Goal: Task Accomplishment & Management: Complete application form

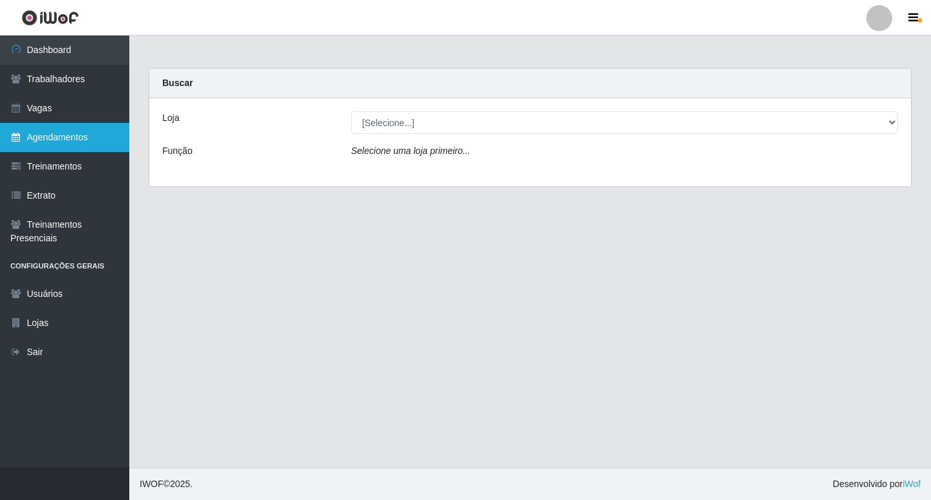
click at [76, 139] on link "Agendamentos" at bounding box center [64, 137] width 129 height 29
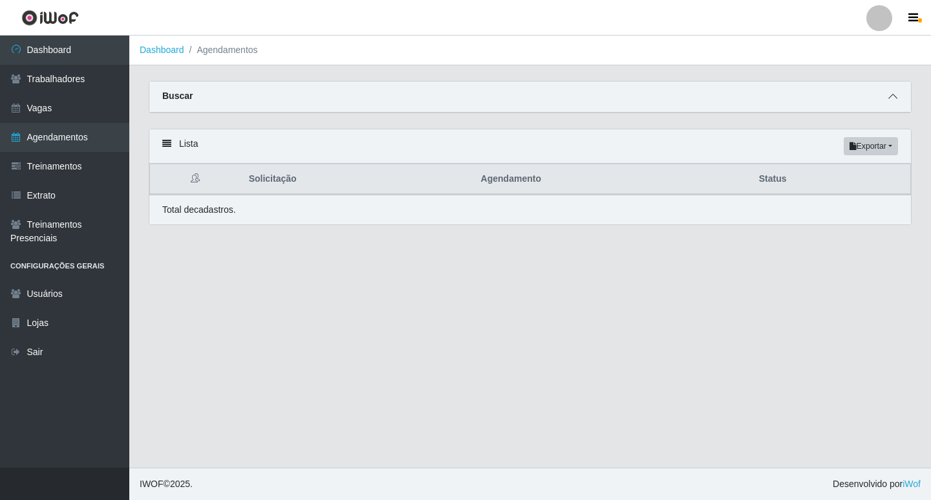
click at [895, 92] on span at bounding box center [894, 96] width 16 height 15
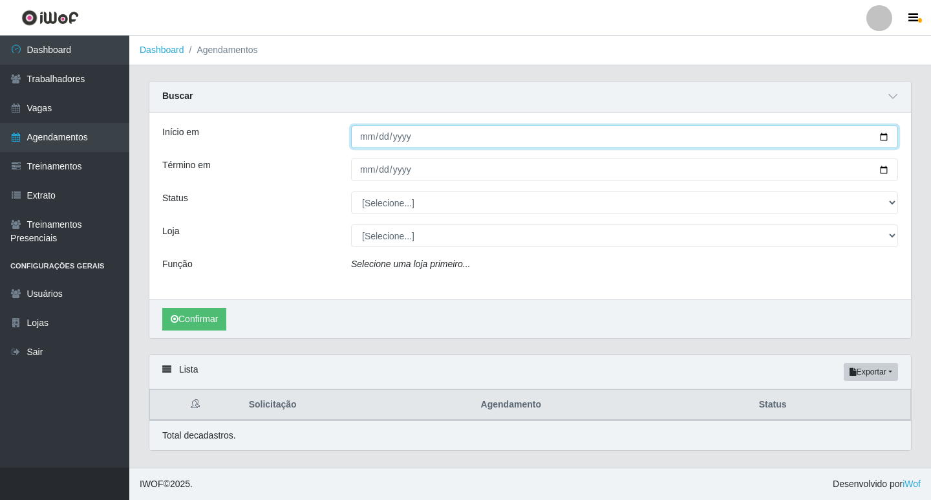
click at [369, 137] on input "Início em" at bounding box center [624, 136] width 547 height 23
type input "[DATE]"
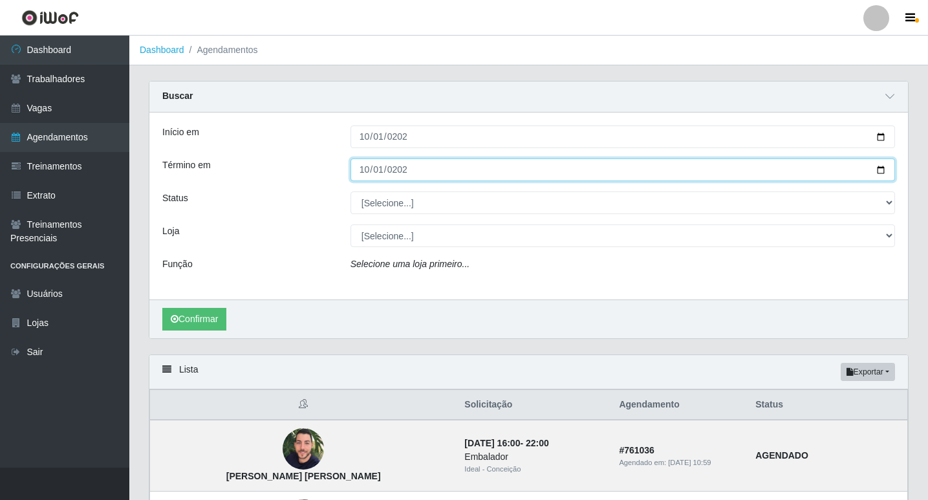
type input "[DATE]"
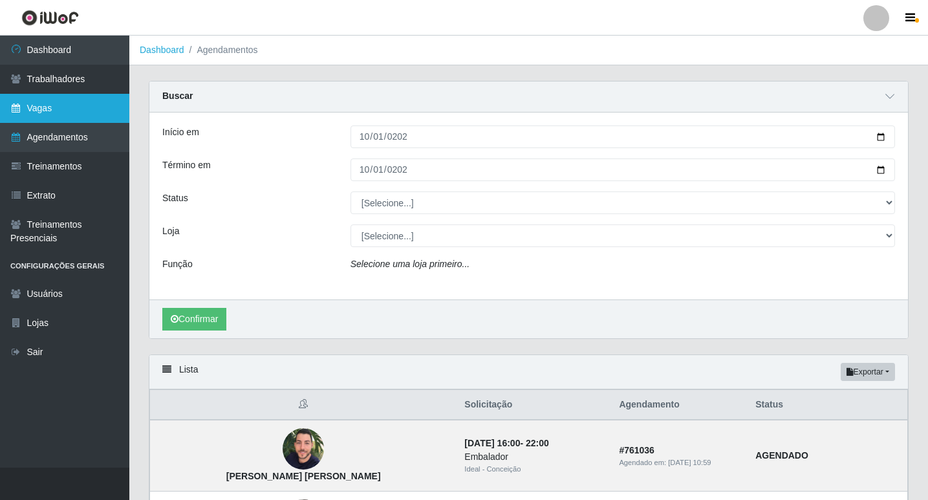
click at [68, 100] on link "Vagas" at bounding box center [64, 108] width 129 height 29
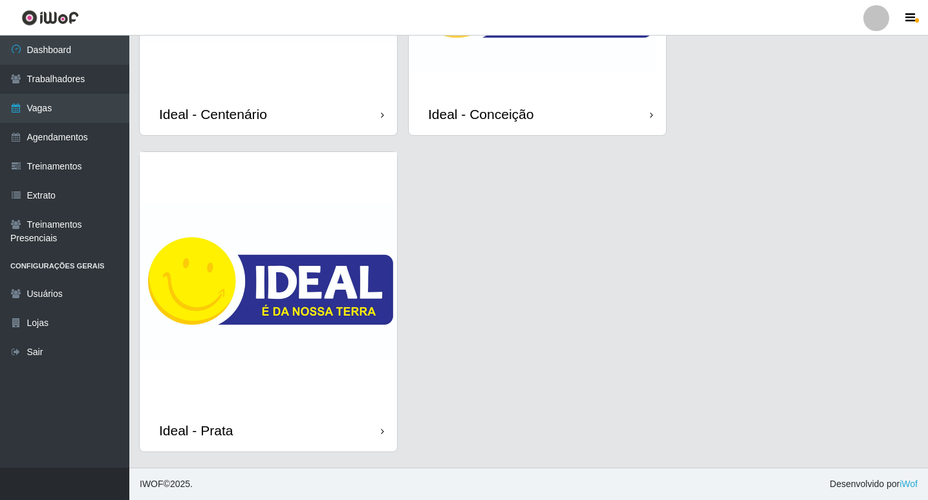
scroll to position [52, 0]
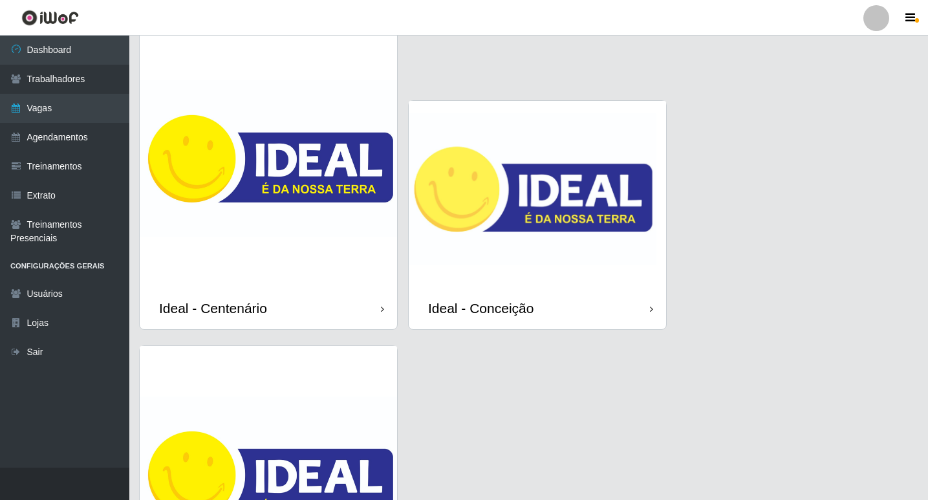
click at [558, 207] on img at bounding box center [537, 194] width 257 height 186
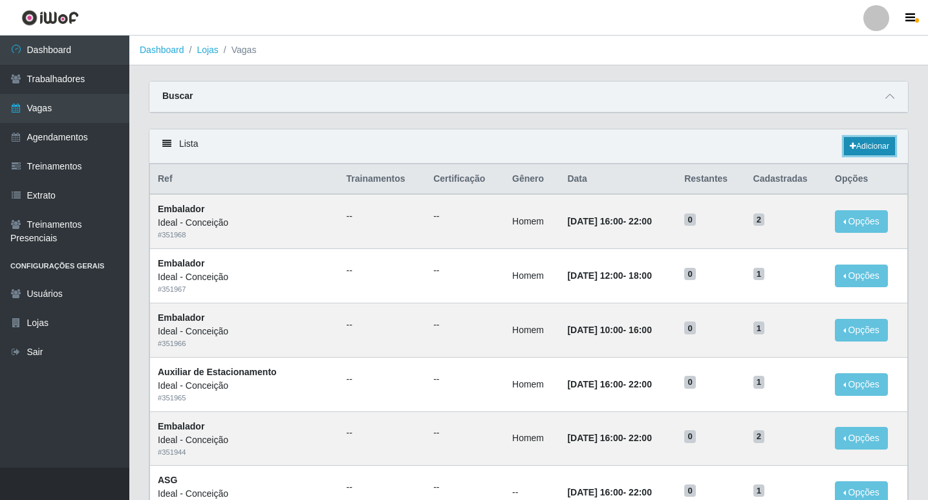
click at [880, 147] on link "Adicionar" at bounding box center [869, 146] width 51 height 18
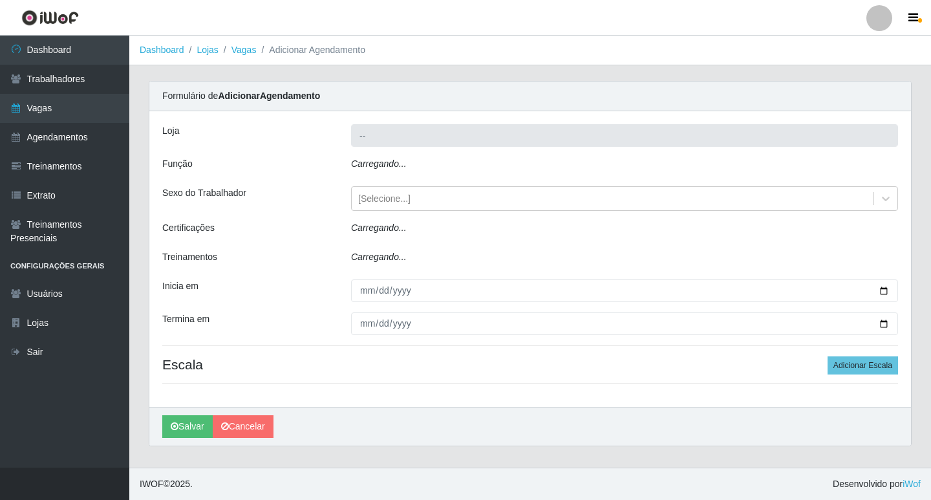
type input "Ideal - Conceição"
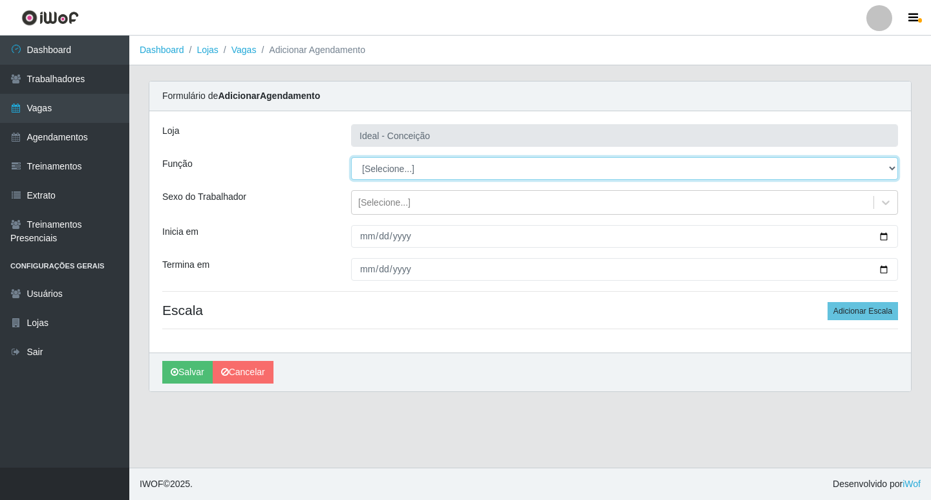
click at [390, 171] on select "[Selecione...] ASG ASG + ASG ++ Auxiliar de Estacionamento Auxiliar de Estacion…" at bounding box center [624, 168] width 547 height 23
select select "16"
click at [351, 157] on select "[Selecione...] ASG ASG + ASG ++ Auxiliar de Estacionamento Auxiliar de Estacion…" at bounding box center [624, 168] width 547 height 23
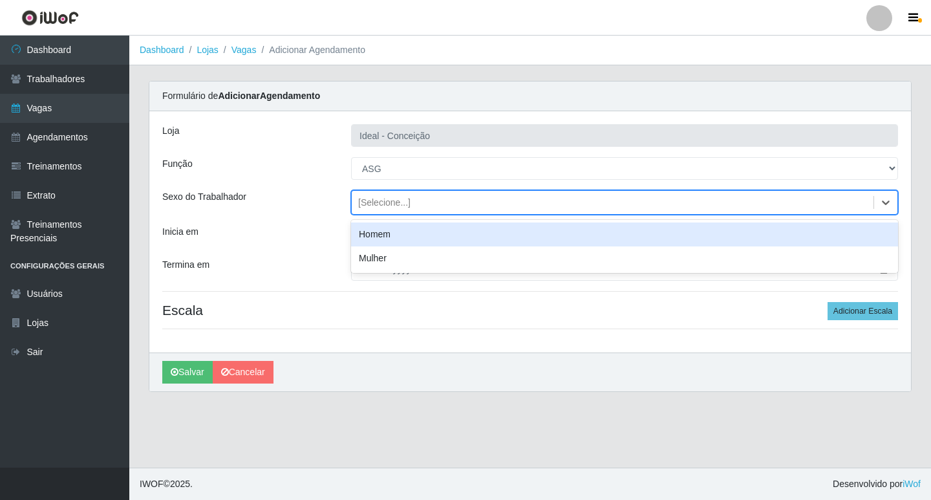
click at [365, 203] on div "[Selecione...]" at bounding box center [384, 203] width 52 height 14
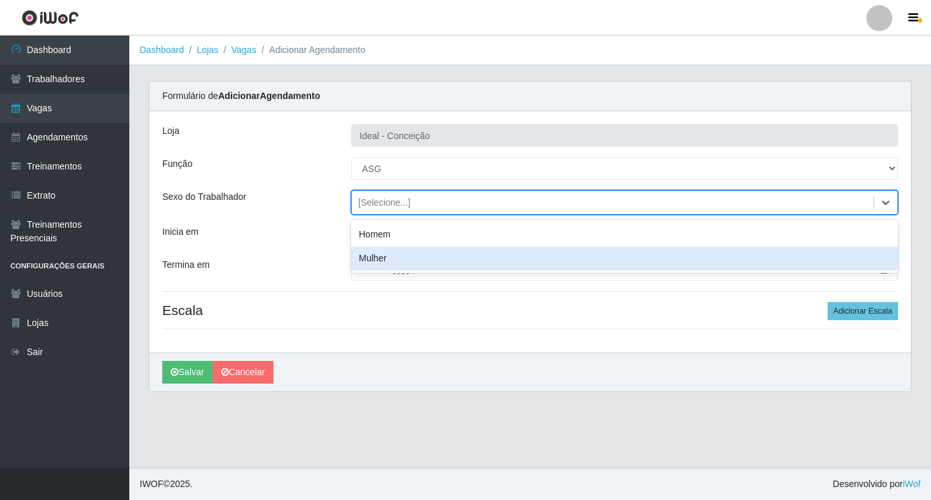
click at [297, 262] on div "Termina em" at bounding box center [247, 269] width 189 height 23
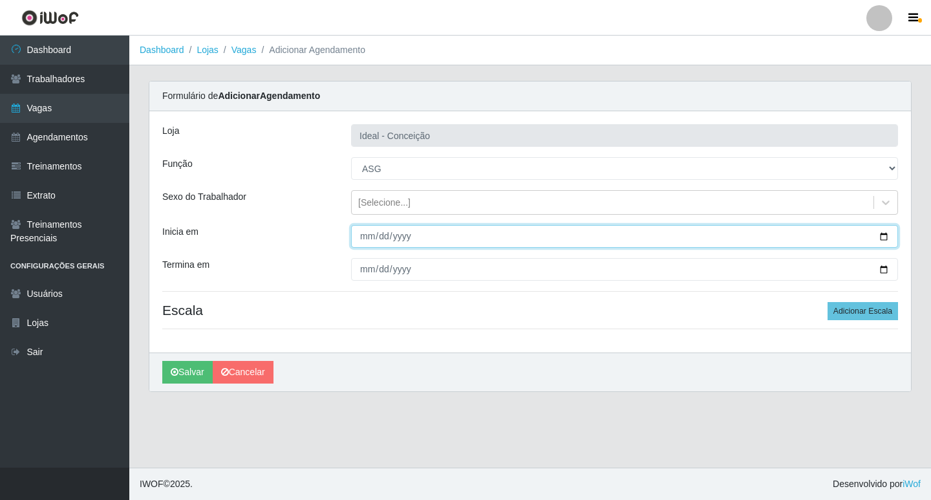
click at [364, 241] on input "Inicia em" at bounding box center [624, 236] width 547 height 23
click at [380, 238] on input "0001-01-01" at bounding box center [624, 236] width 547 height 23
type input "[DATE]"
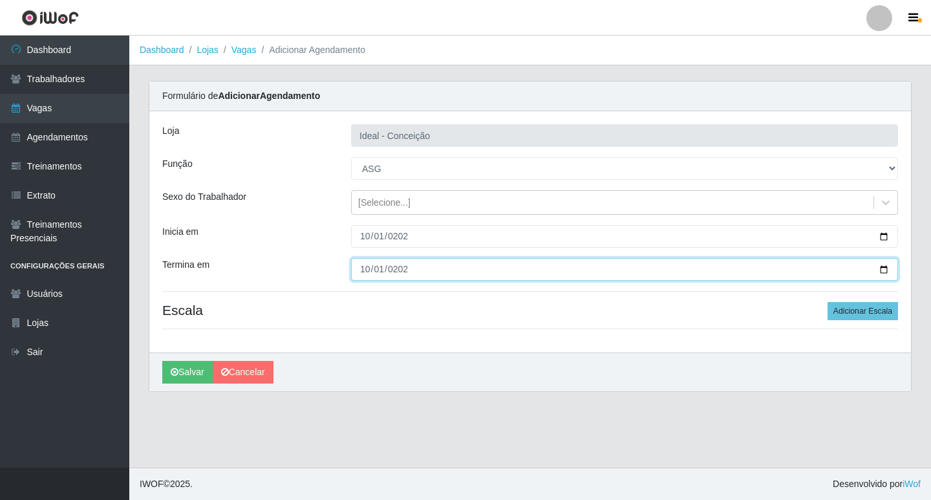
type input "[DATE]"
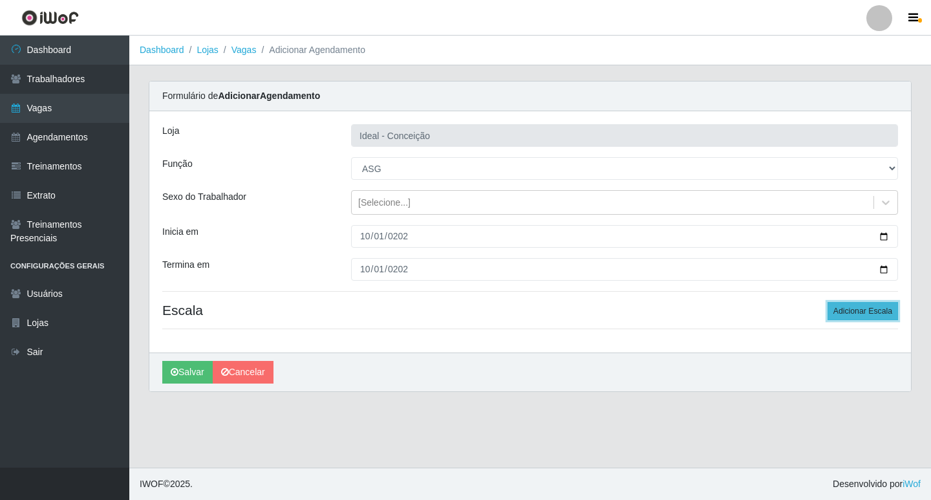
click at [854, 314] on button "Adicionar Escala" at bounding box center [863, 311] width 71 height 18
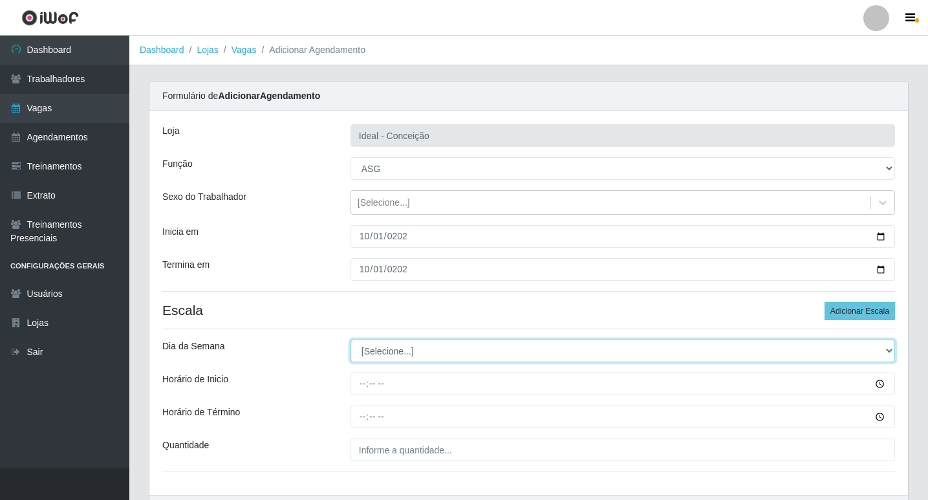
click at [426, 346] on select "[Selecione...] Segunda Terça Quarta Quinta Sexta Sábado Domingo" at bounding box center [623, 351] width 545 height 23
select select "3"
click at [351, 340] on select "[Selecione...] Segunda Terça Quarta Quinta Sexta Sábado Domingo" at bounding box center [623, 351] width 545 height 23
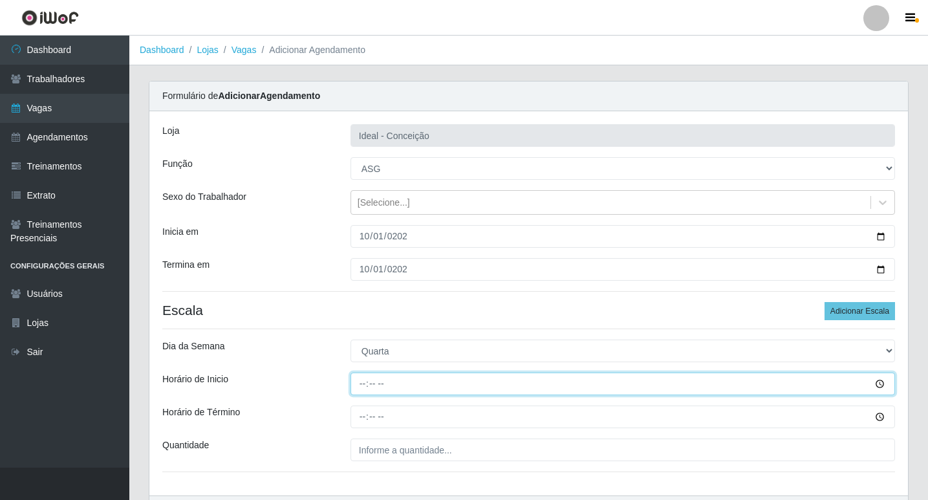
click at [363, 381] on input "Horário de Inicio" at bounding box center [623, 384] width 545 height 23
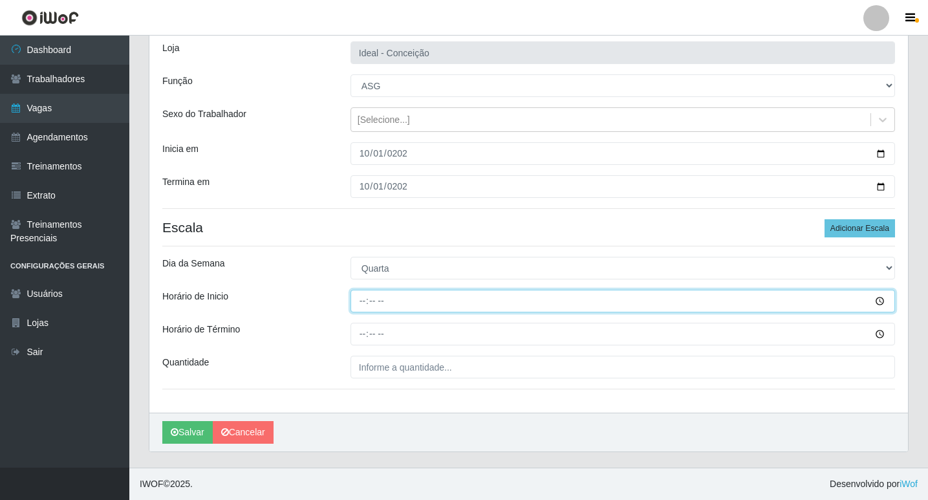
type input "07:00"
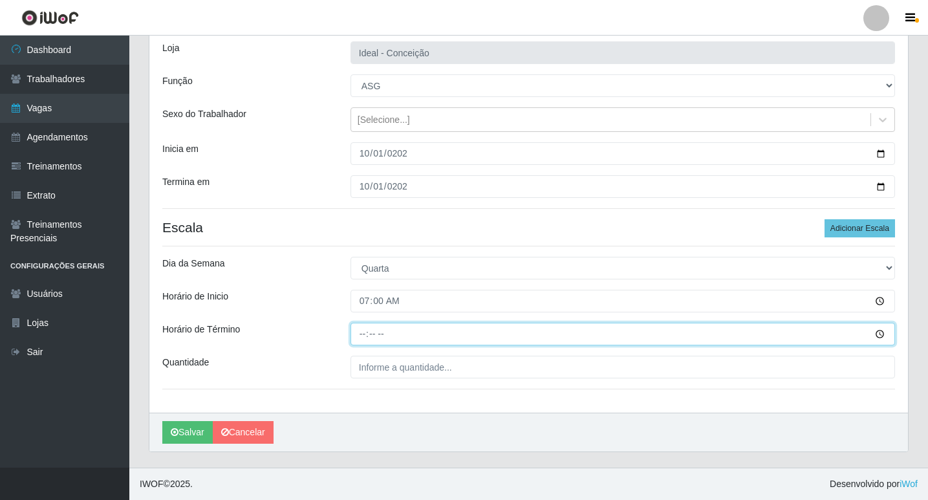
type input "13:00"
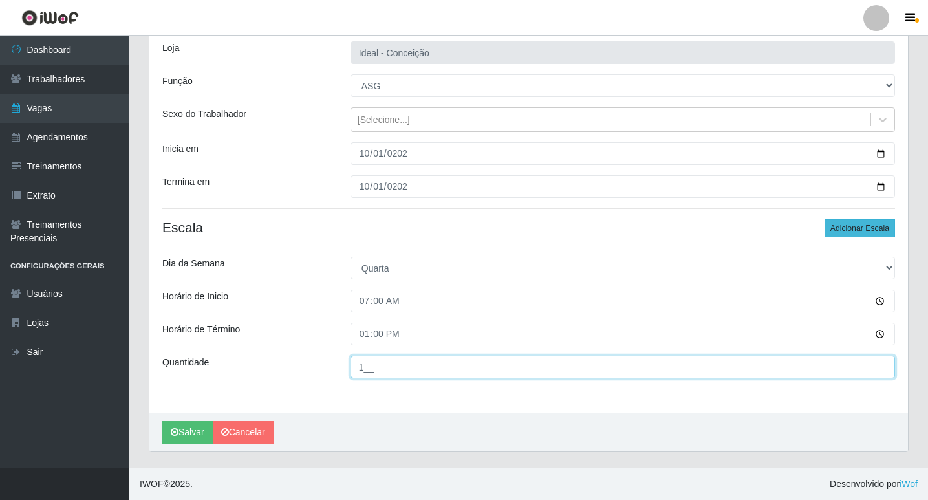
type input "1__"
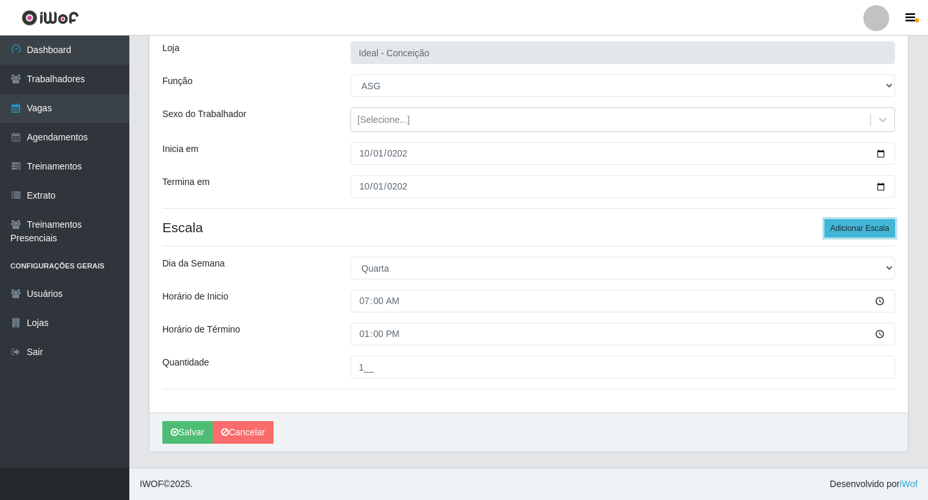
click at [866, 229] on button "Adicionar Escala" at bounding box center [860, 228] width 71 height 18
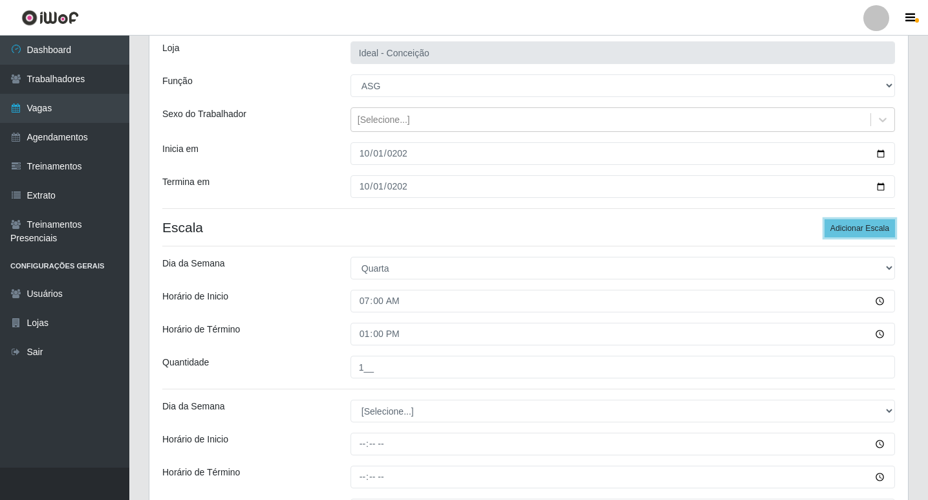
scroll to position [212, 0]
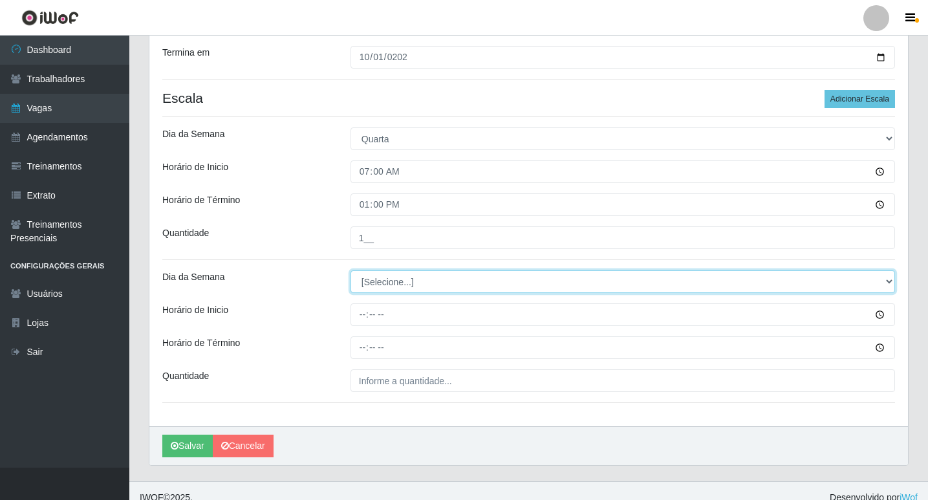
click at [412, 279] on select "[Selecione...] Segunda Terça Quarta Quinta Sexta Sábado Domingo" at bounding box center [623, 281] width 545 height 23
select select "3"
click at [351, 270] on select "[Selecione...] Segunda Terça Quarta Quinta Sexta Sábado Domingo" at bounding box center [623, 281] width 545 height 23
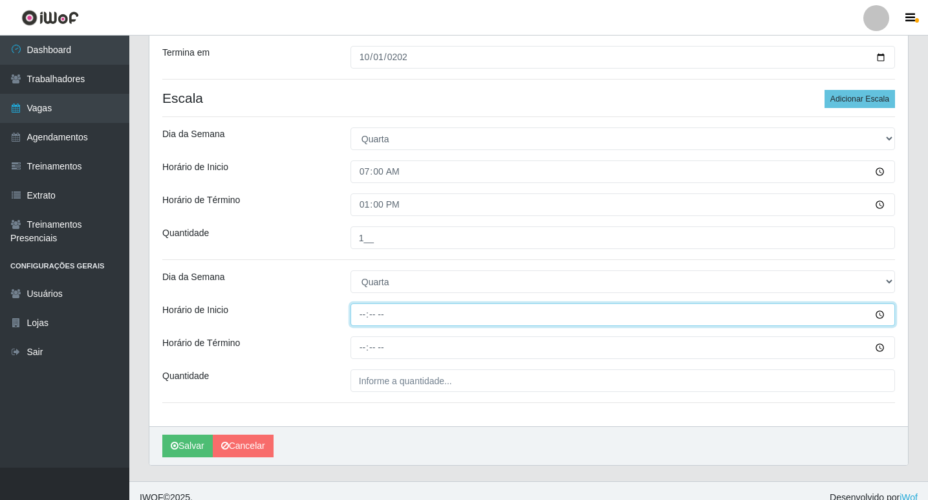
click at [359, 320] on input "Horário de Inicio" at bounding box center [623, 314] width 545 height 23
type input "09:00"
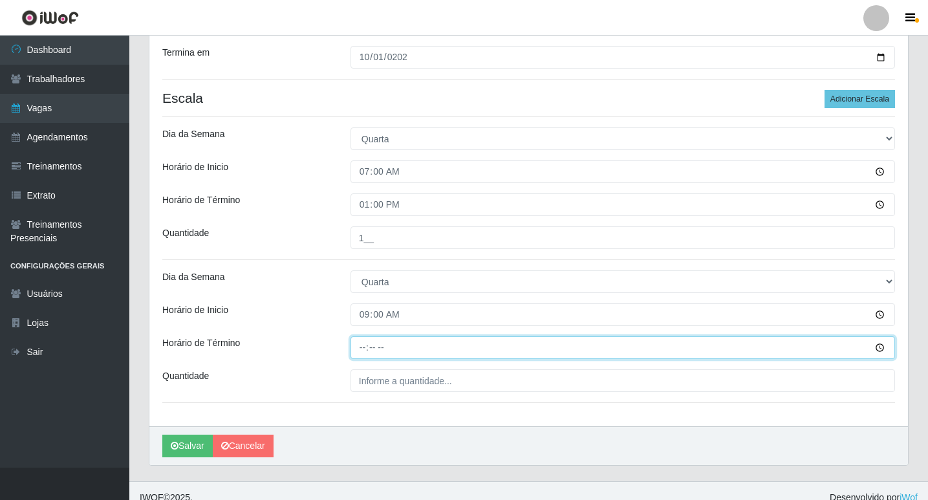
type input "15:00"
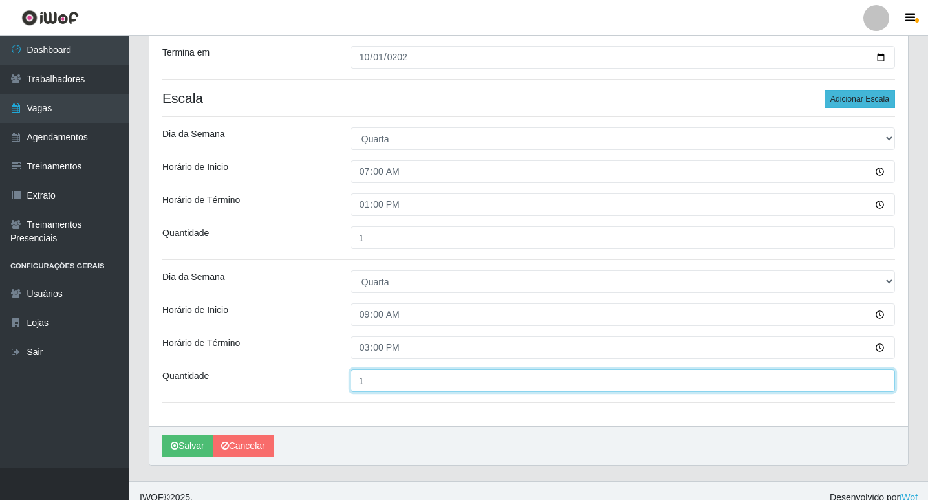
type input "1__"
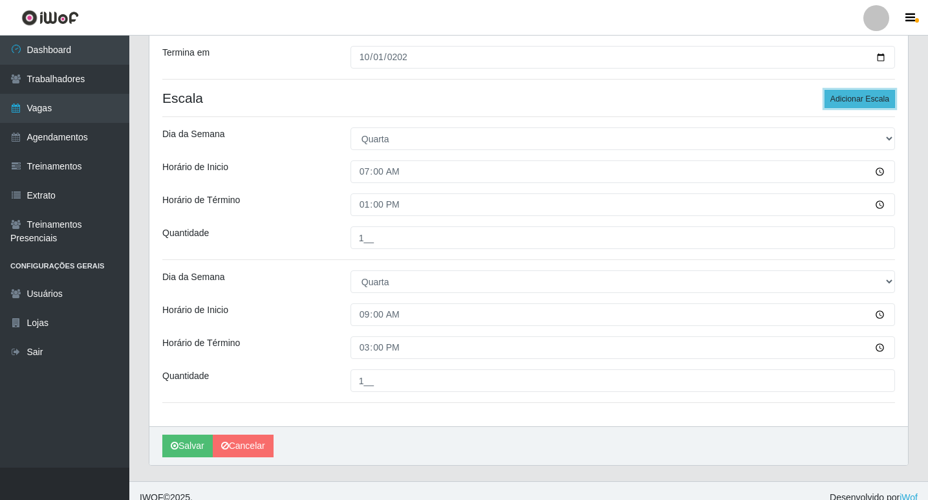
click at [880, 97] on button "Adicionar Escala" at bounding box center [860, 99] width 71 height 18
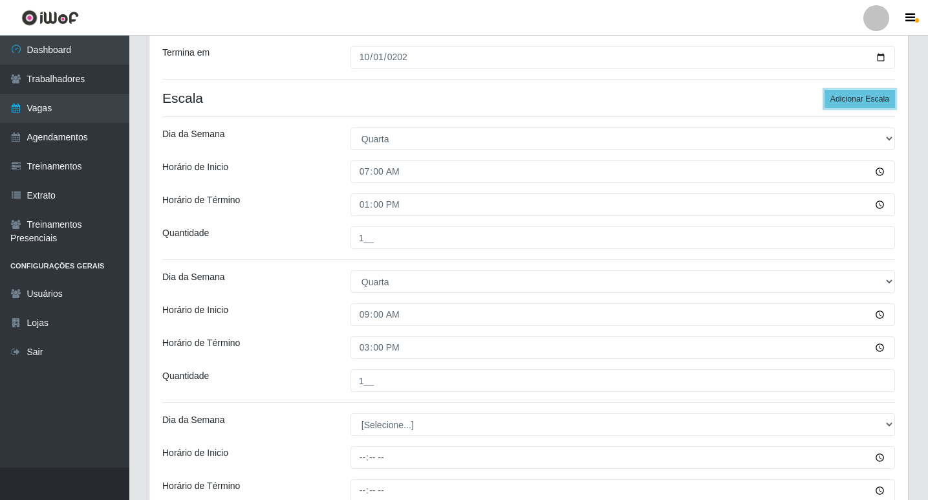
scroll to position [369, 0]
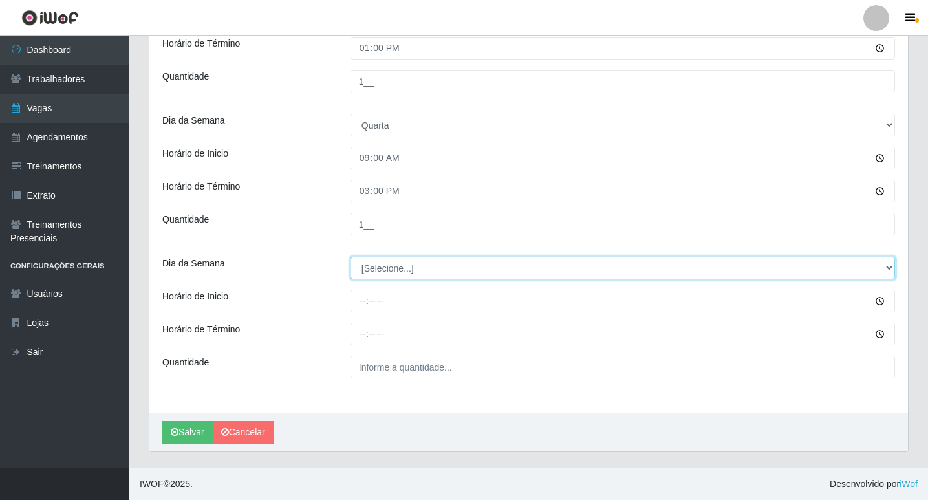
click at [385, 271] on select "[Selecione...] Segunda Terça Quarta Quinta Sexta Sábado Domingo" at bounding box center [623, 268] width 545 height 23
select select "3"
click at [351, 257] on select "[Selecione...] Segunda Terça Quarta Quinta Sexta Sábado Domingo" at bounding box center [623, 268] width 545 height 23
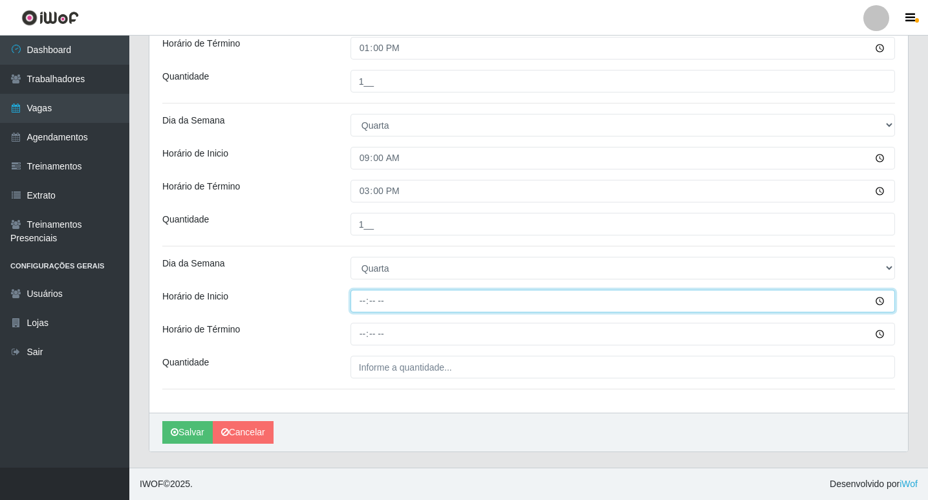
click at [362, 301] on input "Horário de Inicio" at bounding box center [623, 301] width 545 height 23
type input "15:00"
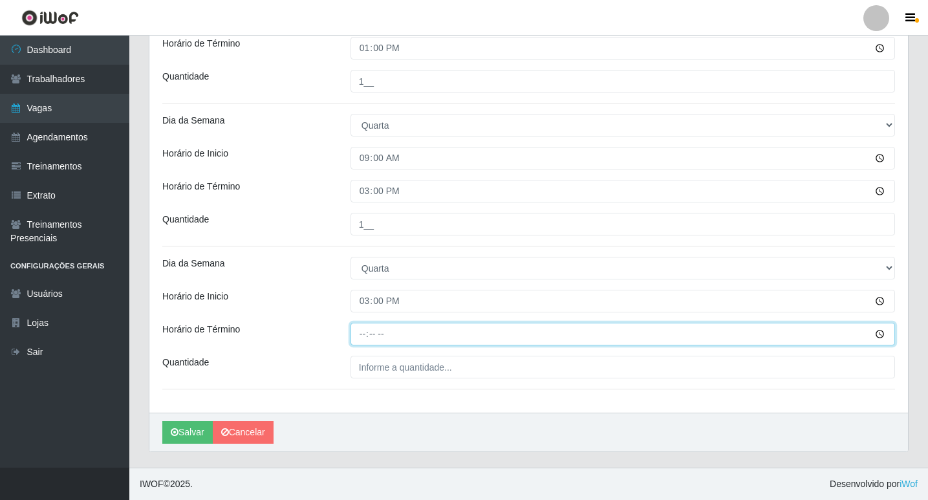
type input "21:00"
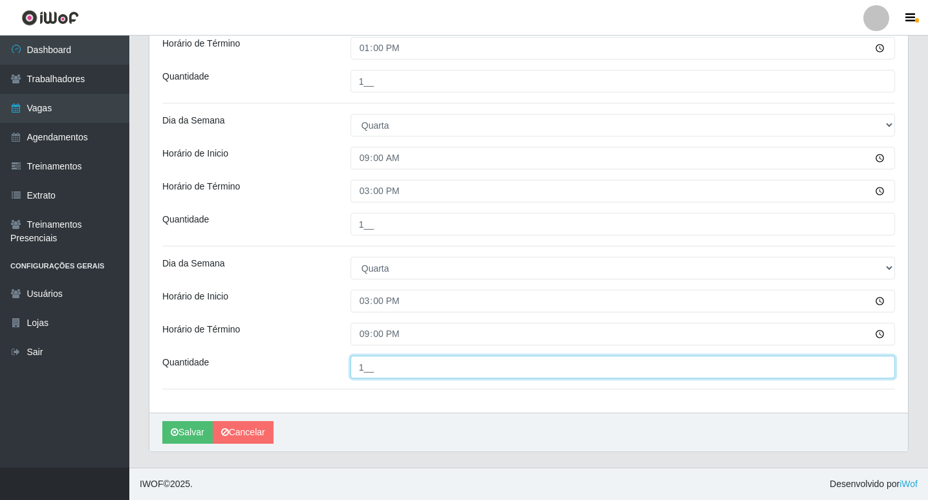
scroll to position [110, 0]
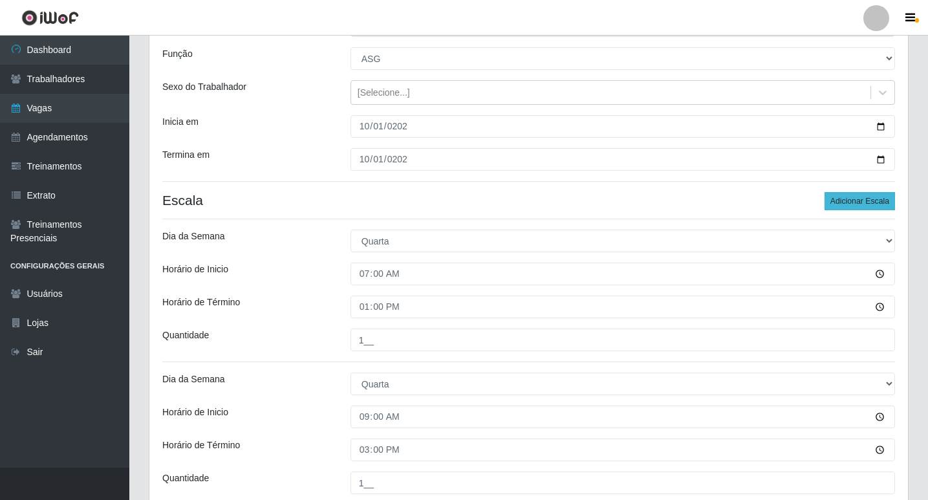
type input "1__"
click at [828, 201] on button "Adicionar Escala" at bounding box center [860, 201] width 71 height 18
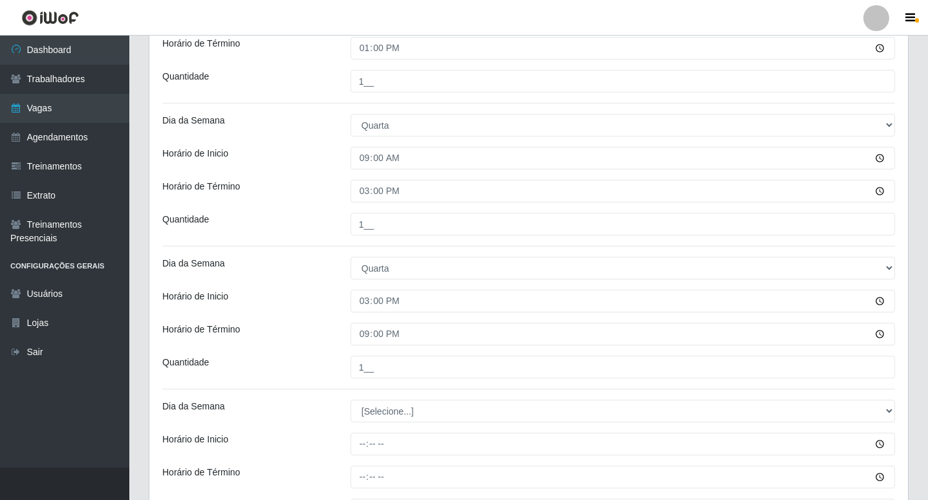
scroll to position [498, 0]
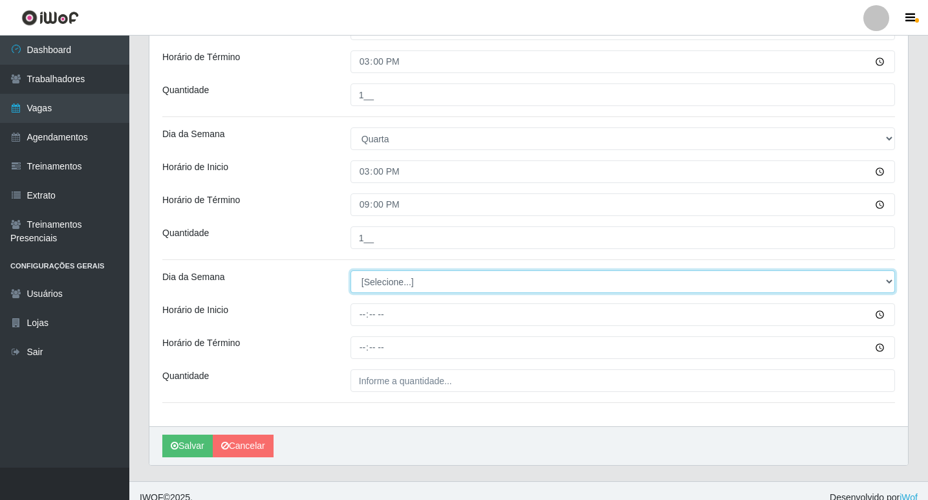
click at [384, 286] on select "[Selecione...] Segunda Terça Quarta Quinta Sexta Sábado Domingo" at bounding box center [623, 281] width 545 height 23
select select "3"
click at [351, 270] on select "[Selecione...] Segunda Terça Quarta Quinta Sexta Sábado Domingo" at bounding box center [623, 281] width 545 height 23
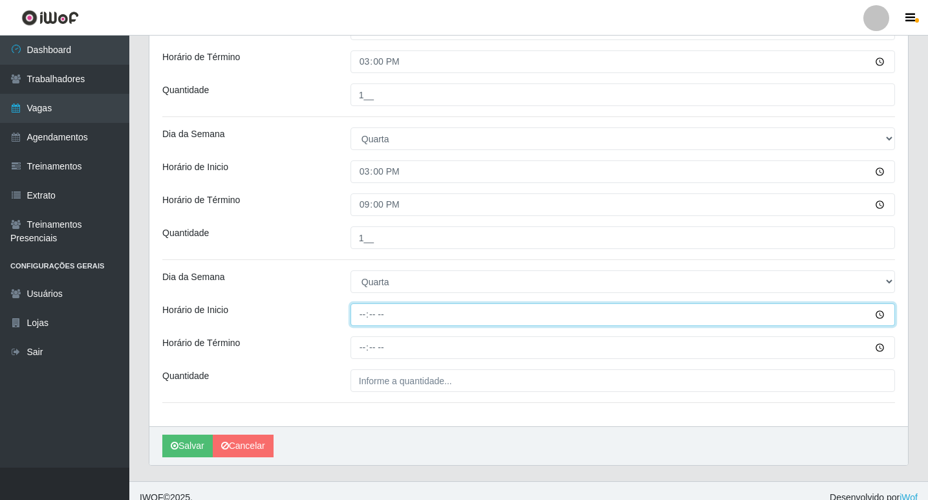
click at [360, 318] on input "Horário de Inicio" at bounding box center [623, 314] width 545 height 23
type input "16:00"
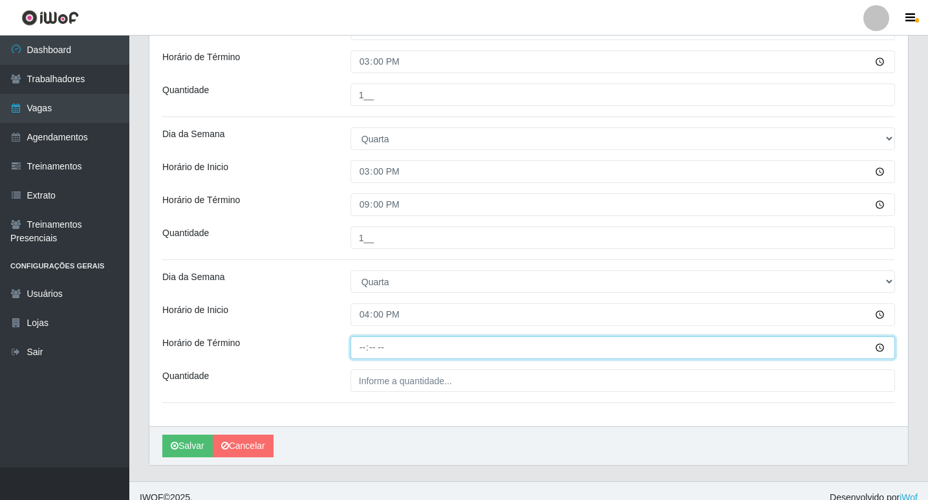
type input "22:00"
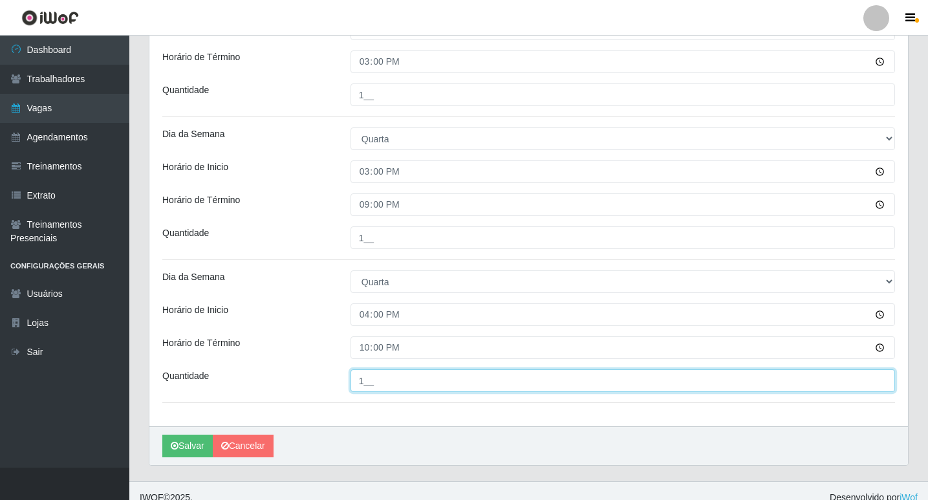
scroll to position [512, 0]
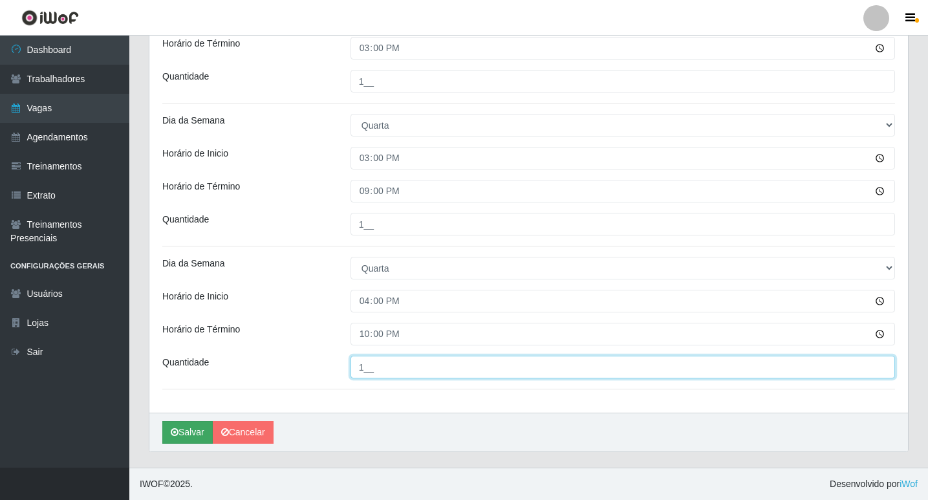
type input "1__"
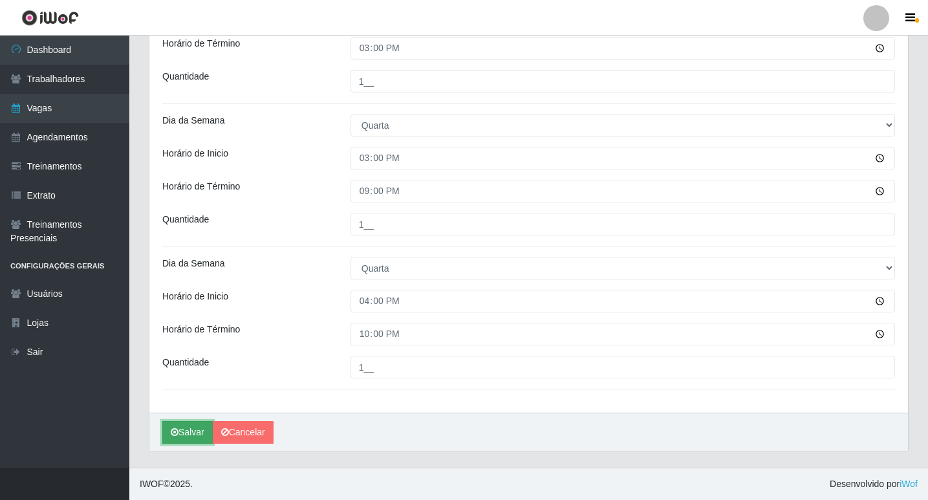
click at [190, 433] on button "Salvar" at bounding box center [187, 432] width 50 height 23
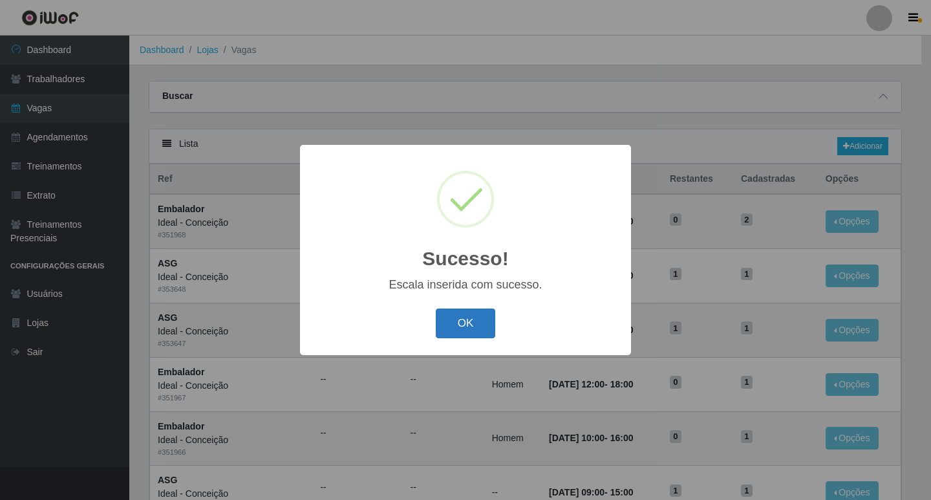
click at [463, 323] on button "OK" at bounding box center [466, 324] width 60 height 30
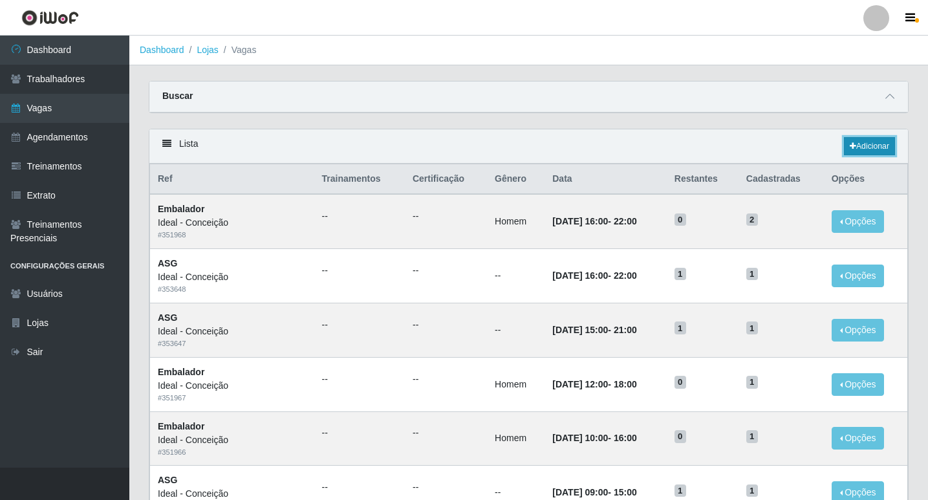
click at [886, 146] on link "Adicionar" at bounding box center [869, 146] width 51 height 18
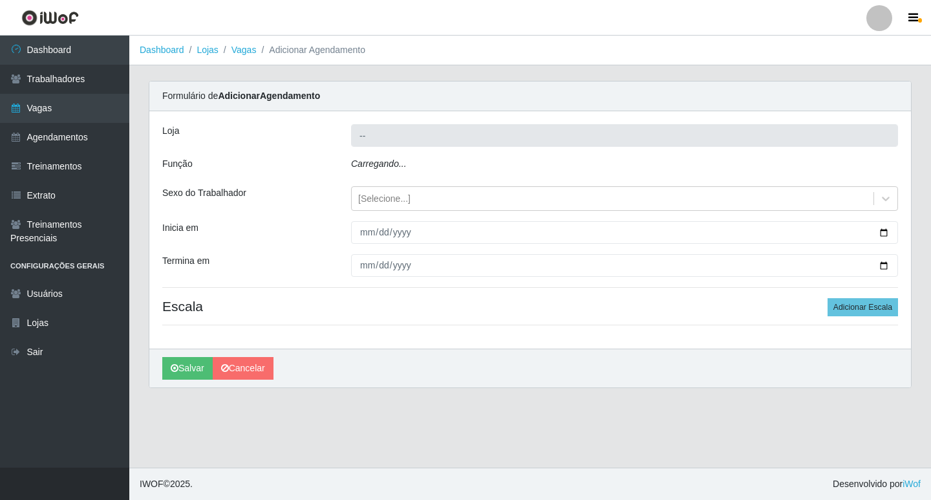
type input "Ideal - Conceição"
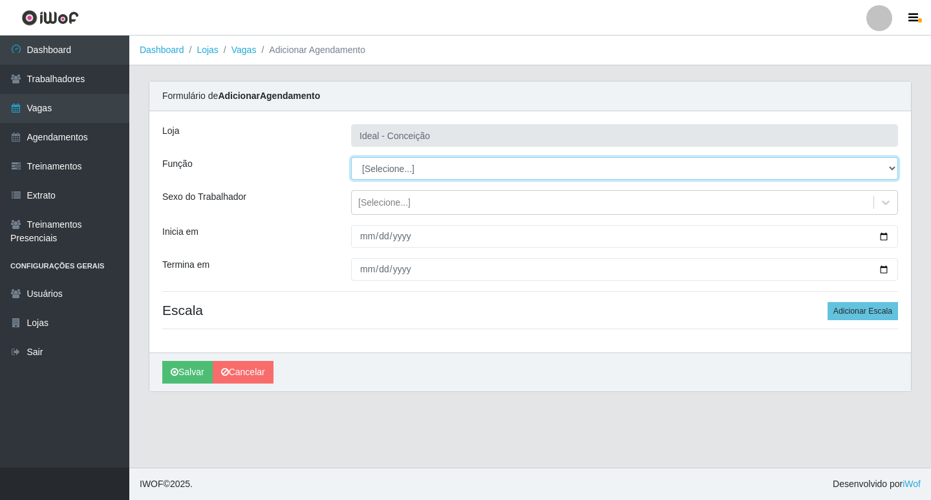
click at [444, 173] on select "[Selecione...] ASG ASG + ASG ++ Auxiliar de Estacionamento Auxiliar de Estacion…" at bounding box center [624, 168] width 547 height 23
select select "75"
click at [351, 157] on select "[Selecione...] ASG ASG + ASG ++ Auxiliar de Estacionamento Auxiliar de Estacion…" at bounding box center [624, 168] width 547 height 23
click at [402, 166] on select "[Selecione...] ASG ASG + ASG ++ Auxiliar de Estacionamento Auxiliar de Estacion…" at bounding box center [624, 168] width 547 height 23
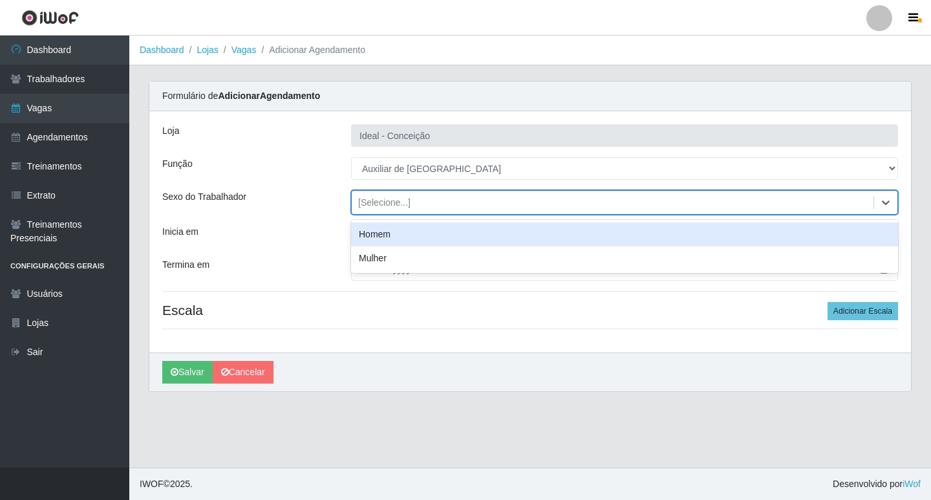
click at [387, 199] on div "[Selecione...]" at bounding box center [384, 203] width 52 height 14
click at [386, 235] on div "Homem" at bounding box center [624, 235] width 547 height 24
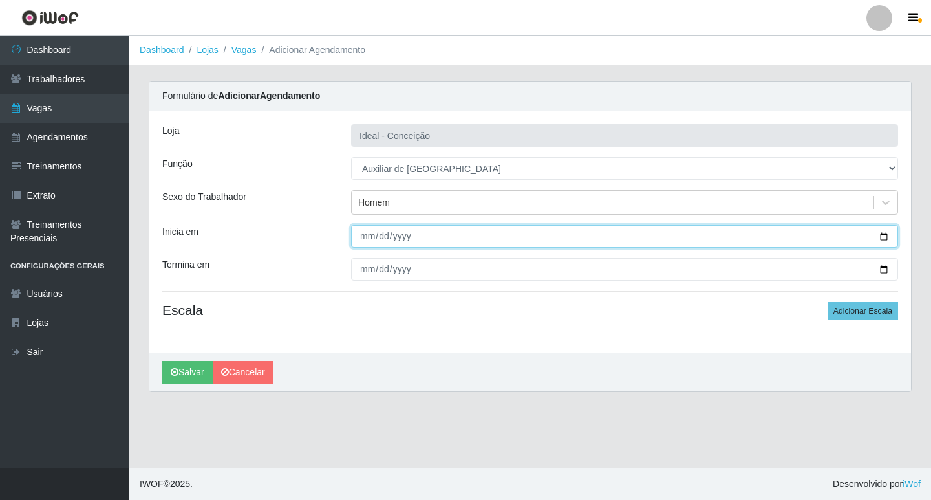
click at [365, 243] on input "Inicia em" at bounding box center [624, 236] width 547 height 23
type input "[DATE]"
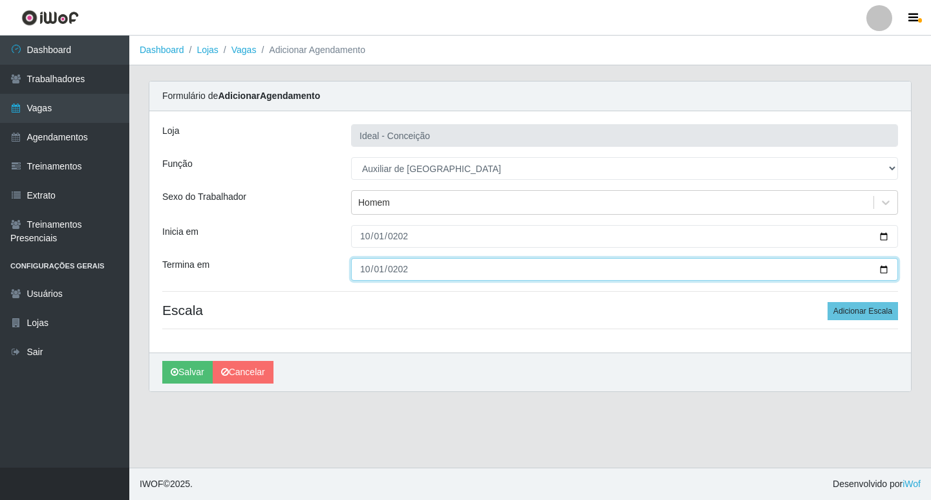
type input "[DATE]"
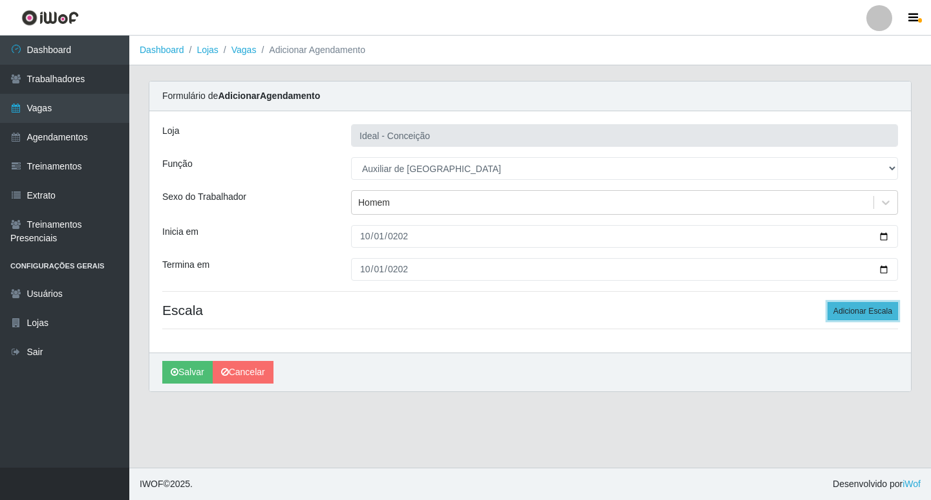
click at [862, 306] on button "Adicionar Escala" at bounding box center [863, 311] width 71 height 18
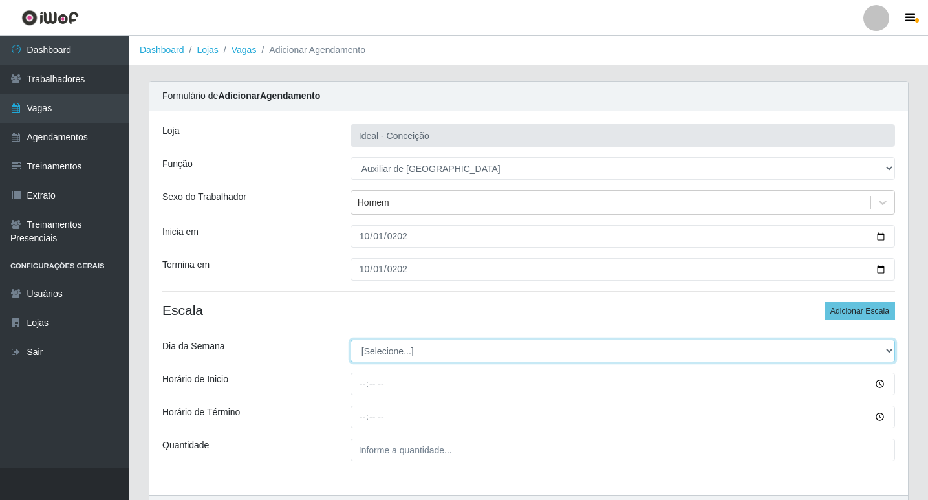
click at [428, 340] on select "[Selecione...] Segunda Terça Quarta Quinta Sexta Sábado Domingo" at bounding box center [623, 351] width 545 height 23
select select "3"
click at [351, 340] on select "[Selecione...] Segunda Terça Quarta Quinta Sexta Sábado Domingo" at bounding box center [623, 351] width 545 height 23
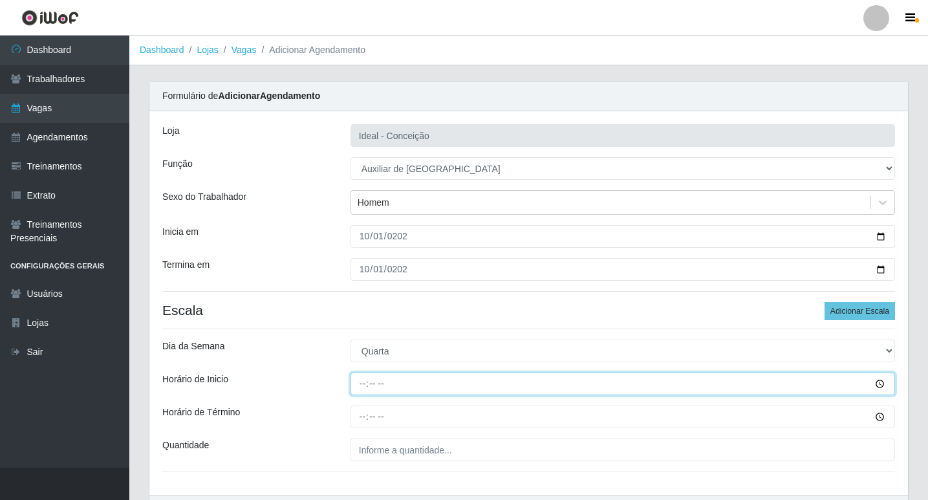
click at [368, 378] on input "Horário de Inicio" at bounding box center [623, 384] width 545 height 23
type input "08:00"
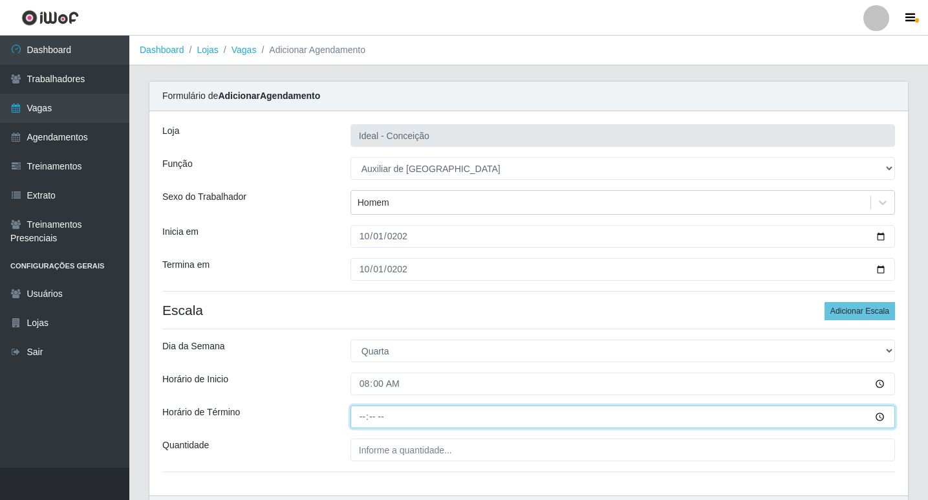
type input "12:00"
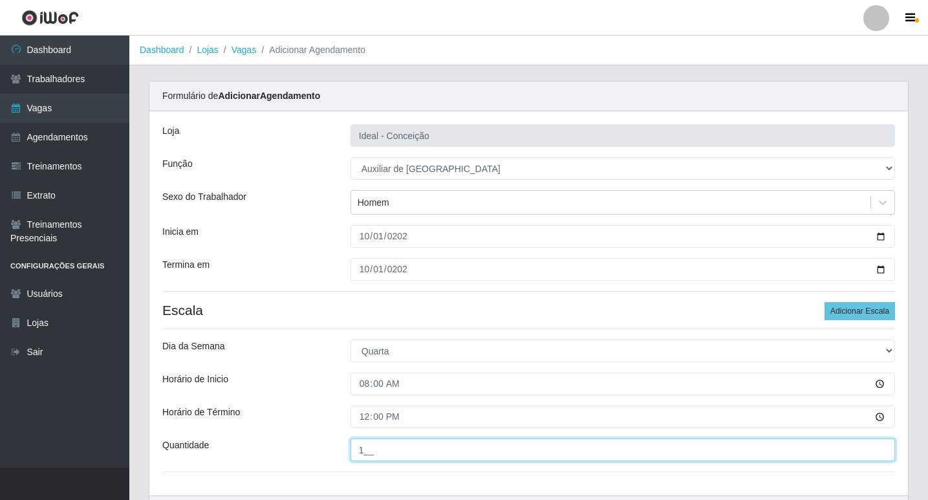
scroll to position [83, 0]
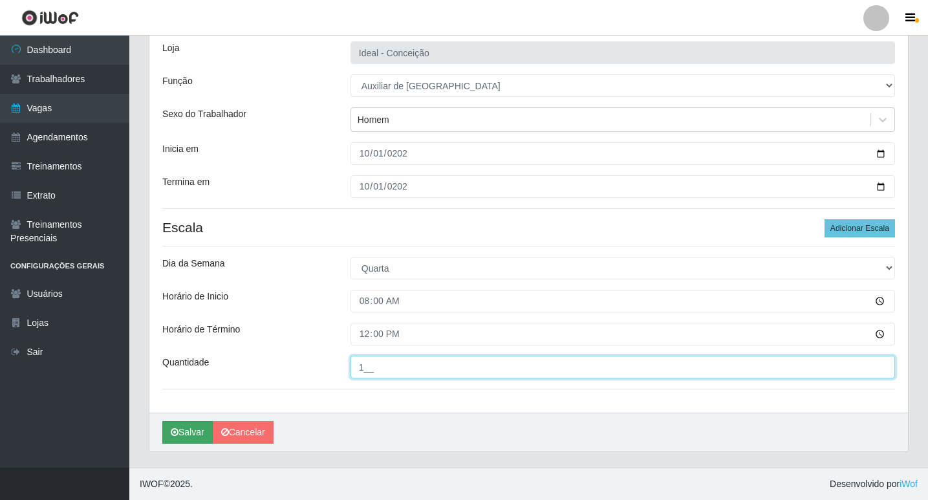
type input "1__"
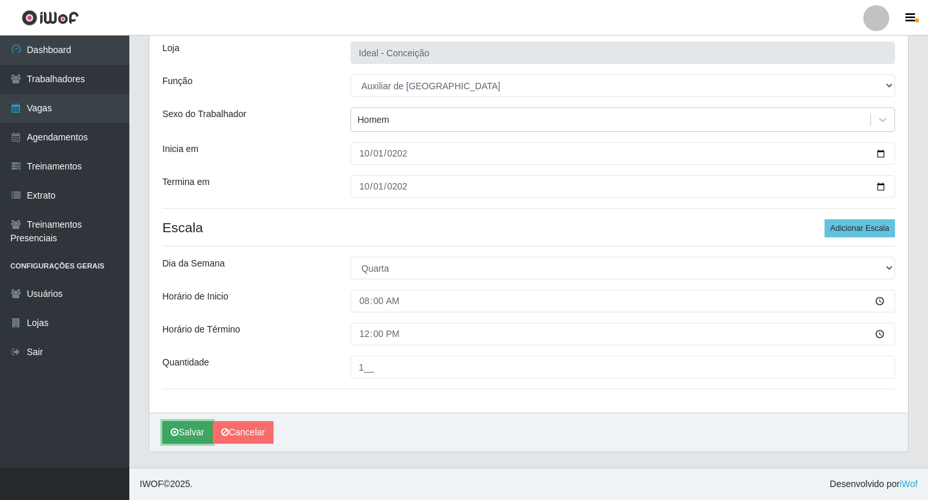
click at [188, 427] on button "Salvar" at bounding box center [187, 432] width 50 height 23
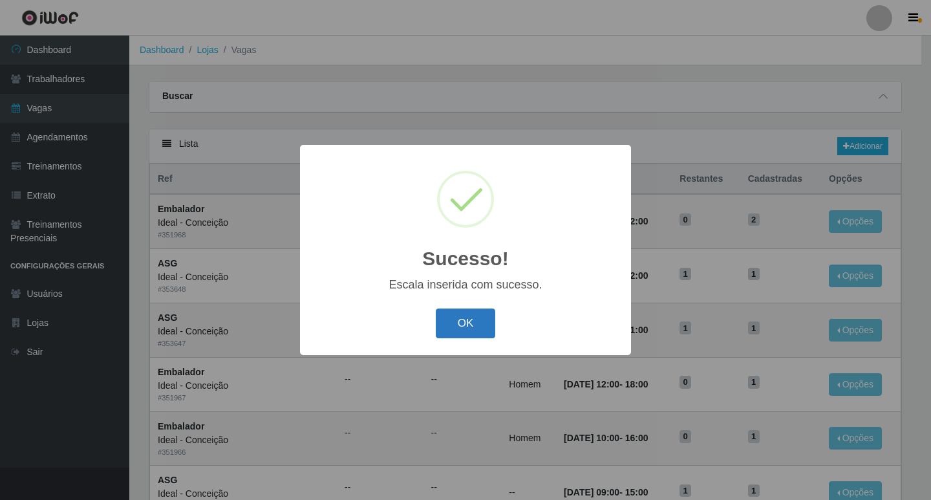
click at [462, 332] on button "OK" at bounding box center [466, 324] width 60 height 30
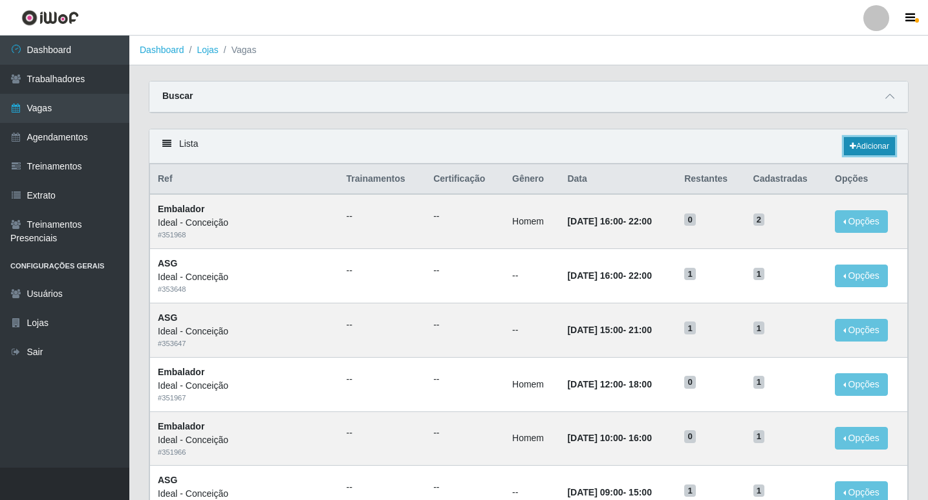
click at [872, 144] on link "Adicionar" at bounding box center [869, 146] width 51 height 18
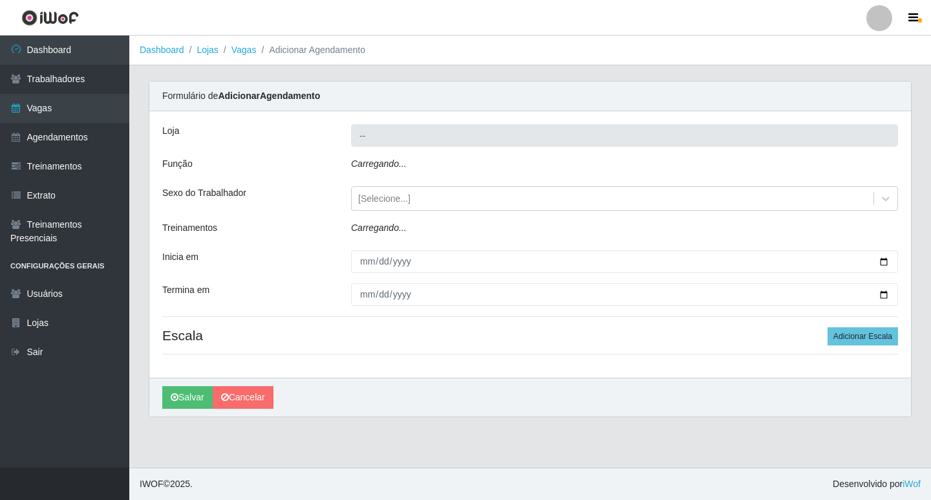
type input "Ideal - Conceição"
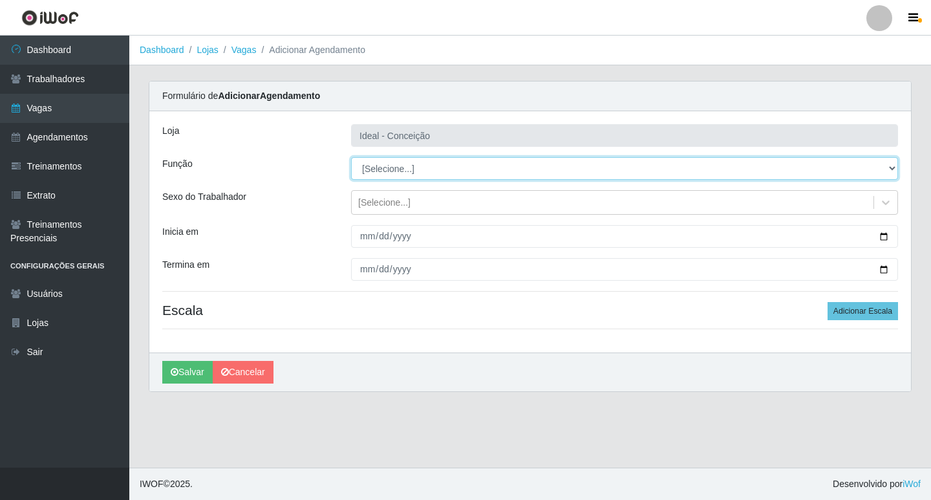
click at [416, 169] on select "[Selecione...] ASG ASG + ASG ++ Auxiliar de Estacionamento Auxiliar de Estacion…" at bounding box center [624, 168] width 547 height 23
select select "4"
click at [351, 157] on select "[Selecione...] ASG ASG + ASG ++ Auxiliar de Estacionamento Auxiliar de Estacion…" at bounding box center [624, 168] width 547 height 23
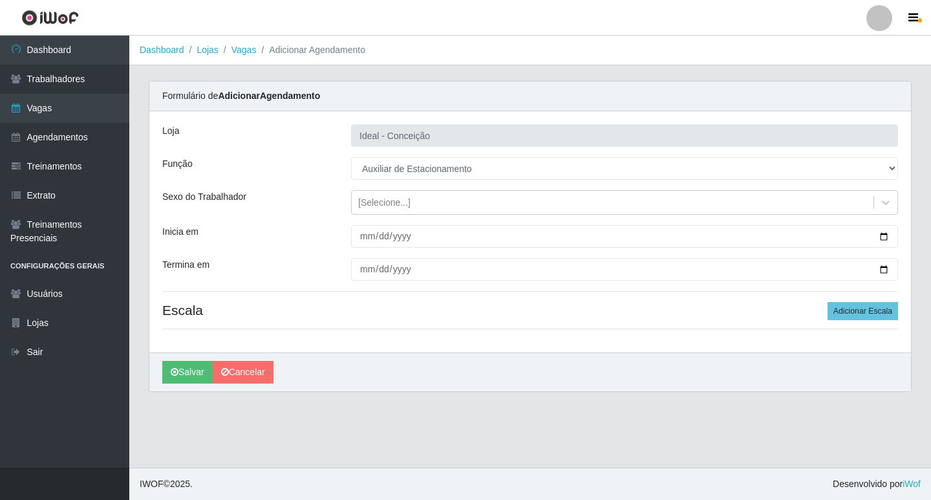
click at [349, 200] on div "[Selecione...]" at bounding box center [625, 202] width 567 height 25
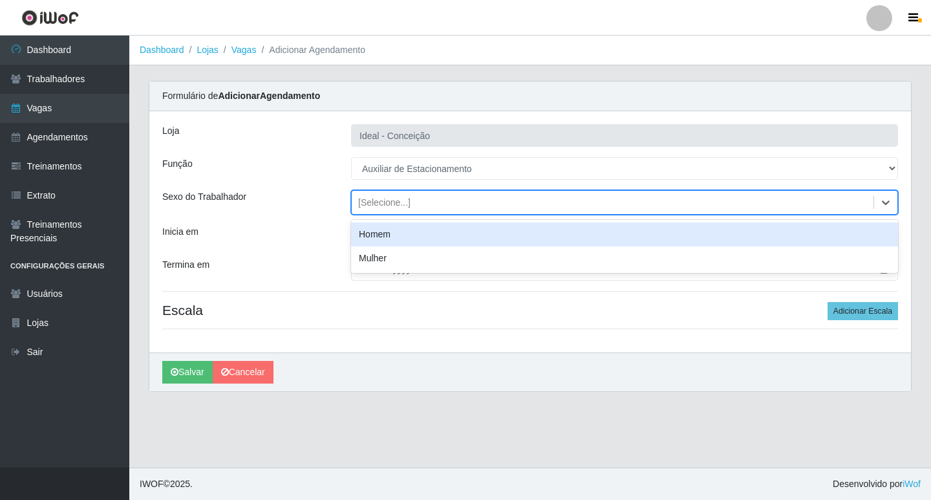
click at [371, 201] on div "[Selecione...]" at bounding box center [384, 203] width 52 height 14
click at [374, 235] on div "Homem" at bounding box center [624, 235] width 547 height 24
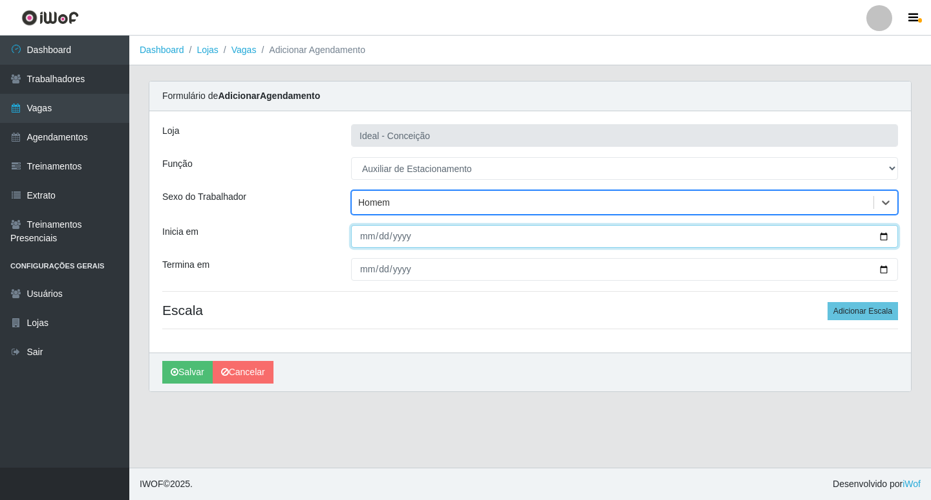
click at [367, 234] on input "Inicia em" at bounding box center [624, 236] width 547 height 23
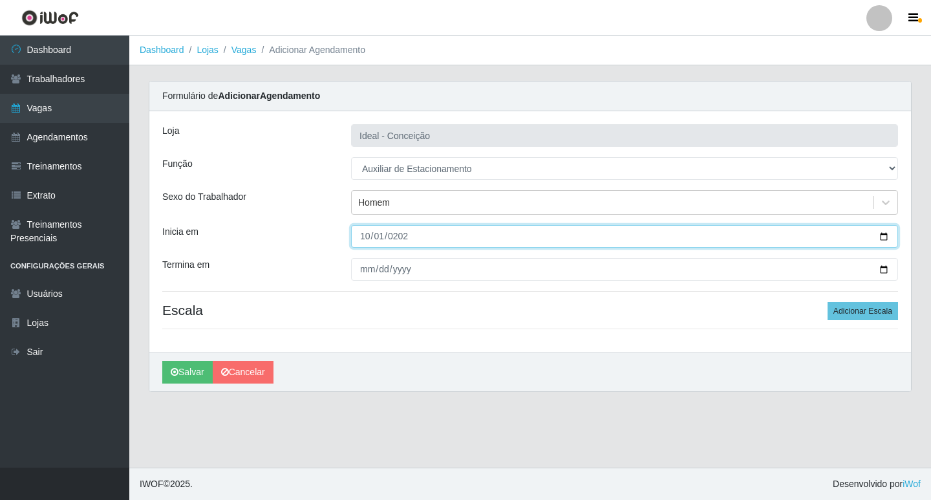
type input "[DATE]"
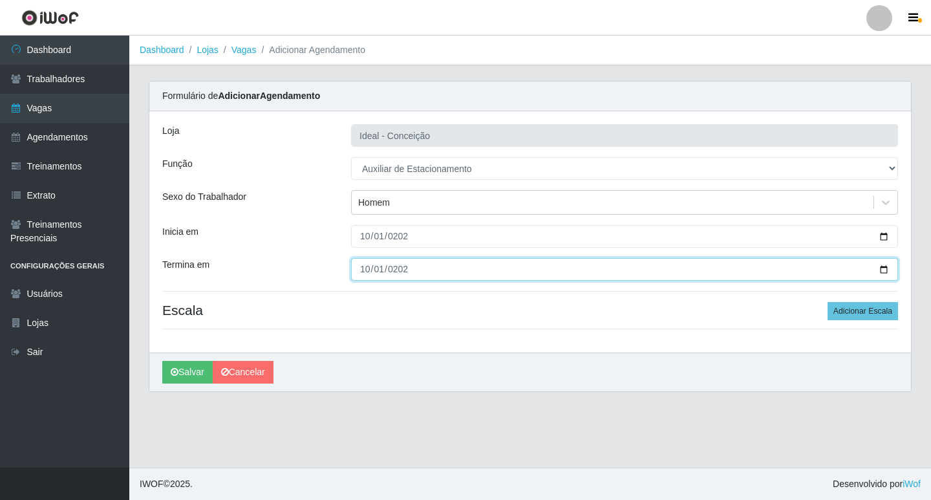
type input "[DATE]"
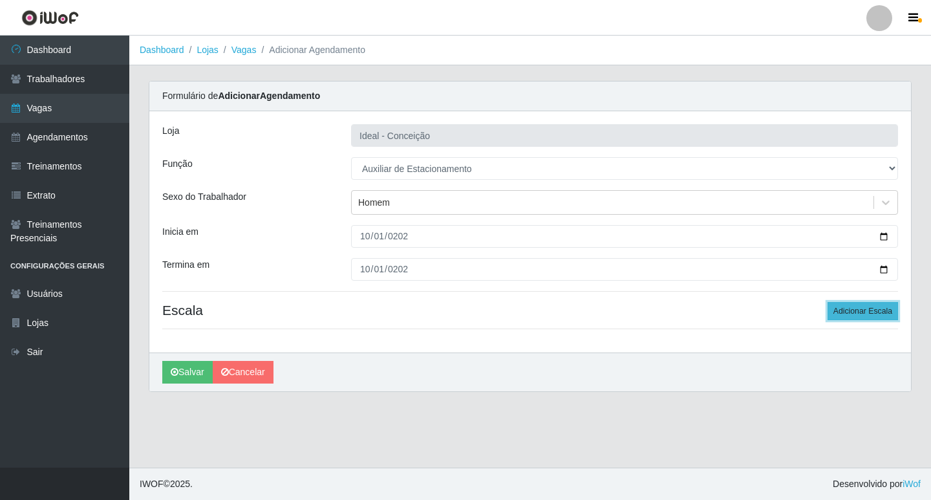
click at [844, 318] on button "Adicionar Escala" at bounding box center [863, 311] width 71 height 18
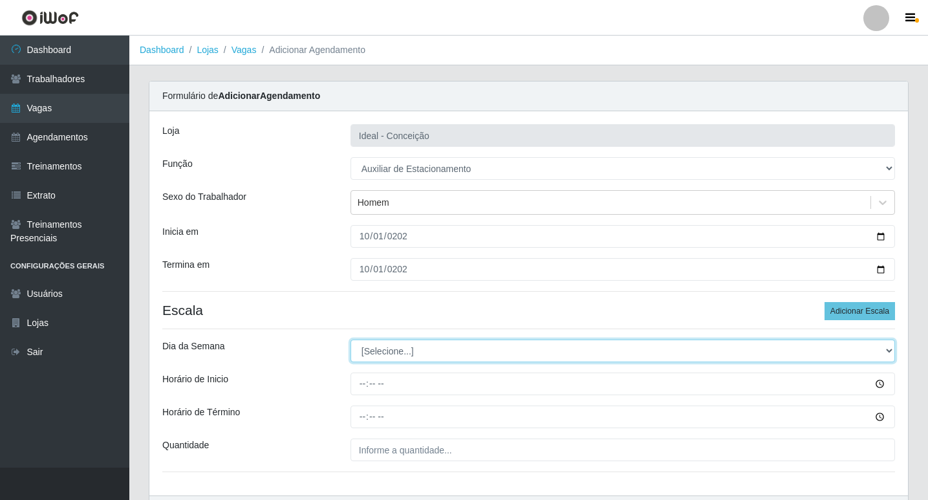
click at [419, 345] on select "[Selecione...] Segunda Terça Quarta Quinta Sexta Sábado Domingo" at bounding box center [623, 351] width 545 height 23
select select "3"
click at [351, 340] on select "[Selecione...] Segunda Terça Quarta Quinta Sexta Sábado Domingo" at bounding box center [623, 351] width 545 height 23
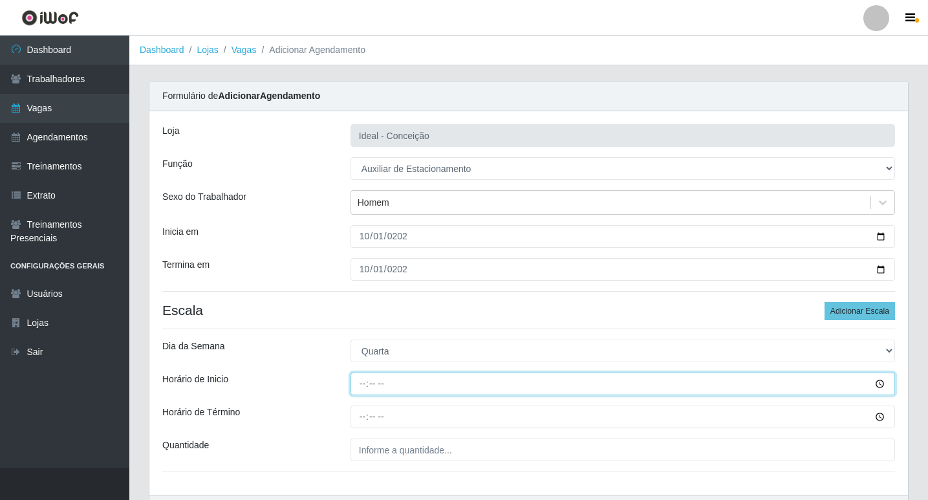
click at [371, 387] on input "Horário de Inicio" at bounding box center [623, 384] width 545 height 23
click at [368, 387] on input "Horário de Inicio" at bounding box center [623, 384] width 545 height 23
click at [363, 386] on input "Horário de Inicio" at bounding box center [623, 384] width 545 height 23
type input "07:00"
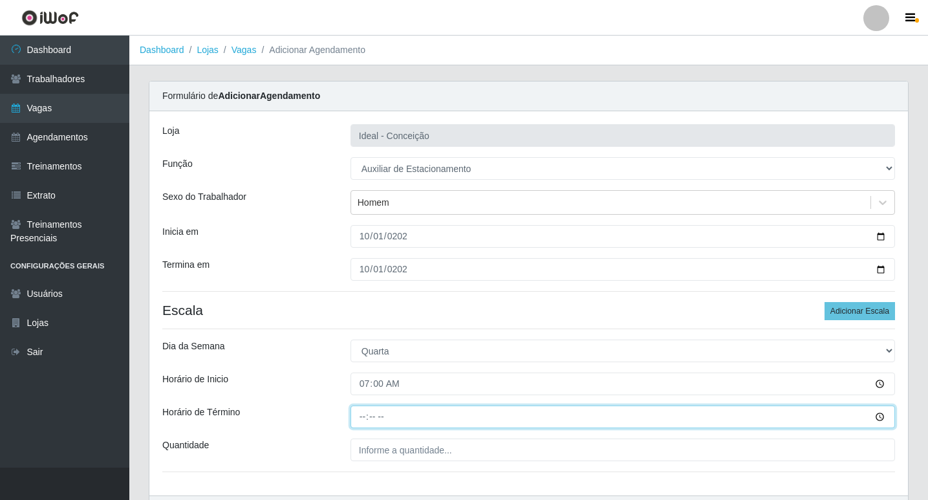
type input "13:00"
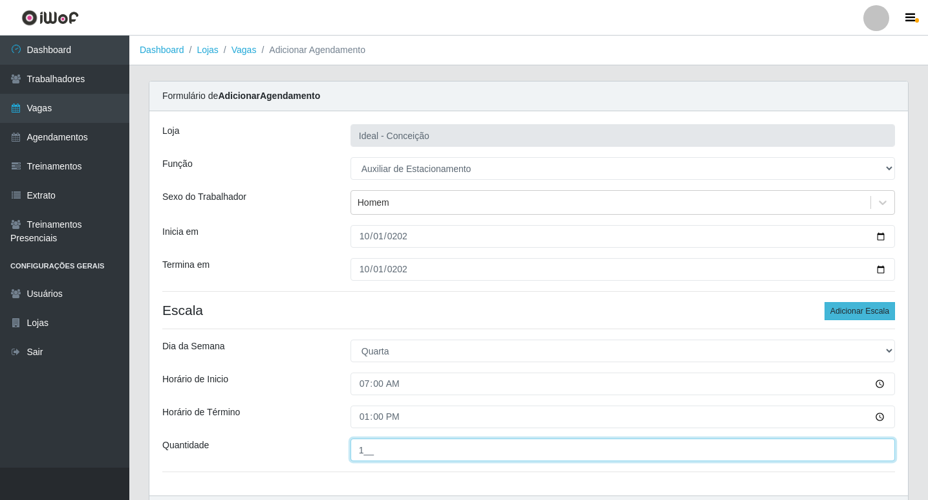
type input "1__"
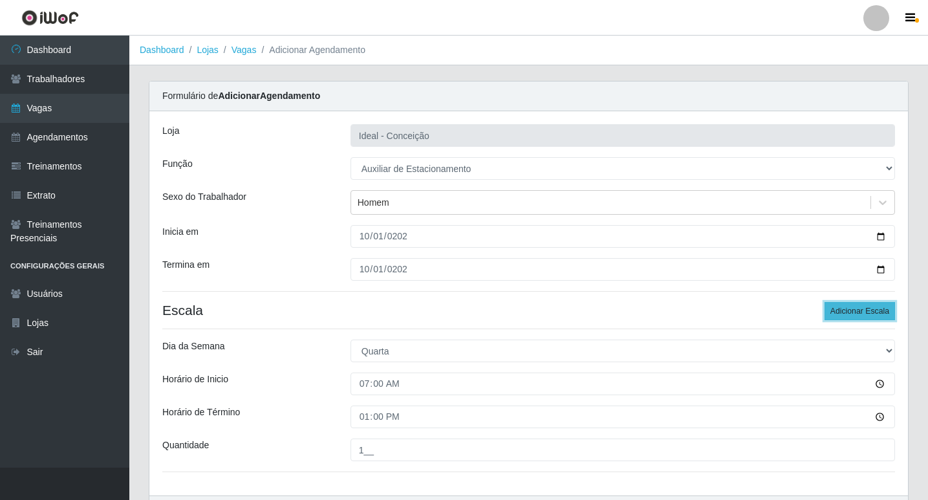
click at [865, 318] on button "Adicionar Escala" at bounding box center [860, 311] width 71 height 18
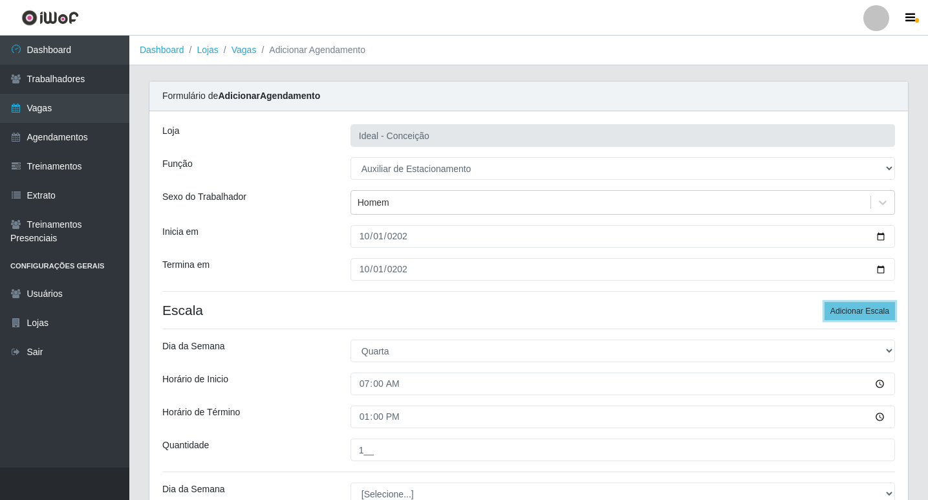
scroll to position [226, 0]
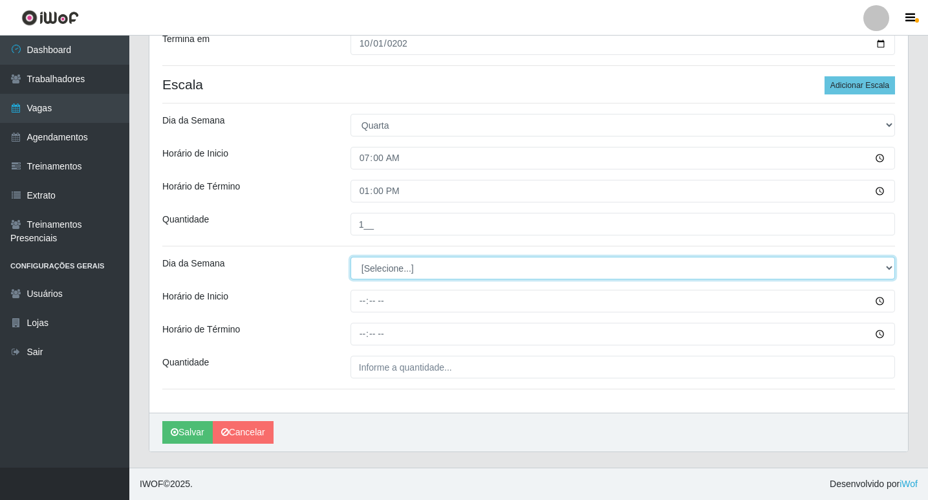
click at [421, 265] on select "[Selecione...] Segunda Terça Quarta Quinta Sexta Sábado Domingo" at bounding box center [623, 268] width 545 height 23
select select "3"
click at [351, 257] on select "[Selecione...] Segunda Terça Quarta Quinta Sexta Sábado Domingo" at bounding box center [623, 268] width 545 height 23
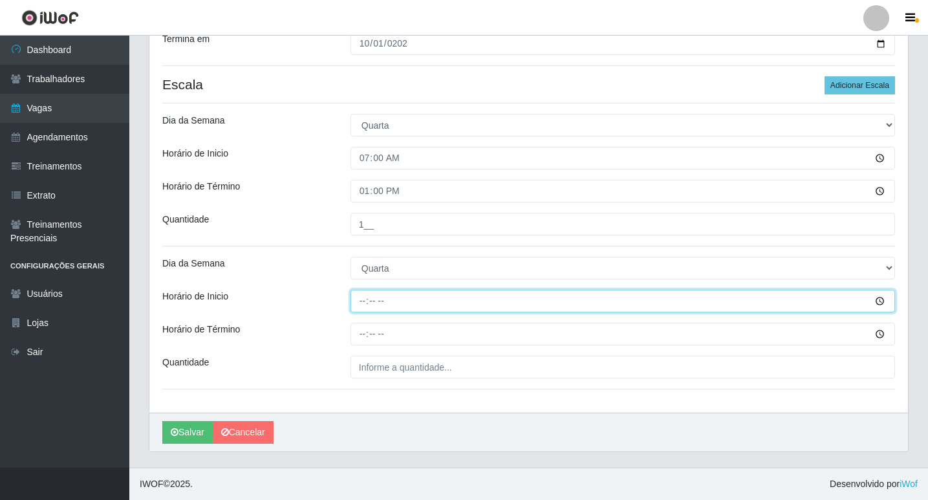
click at [364, 298] on input "Horário de Inicio" at bounding box center [623, 301] width 545 height 23
type input "09:00"
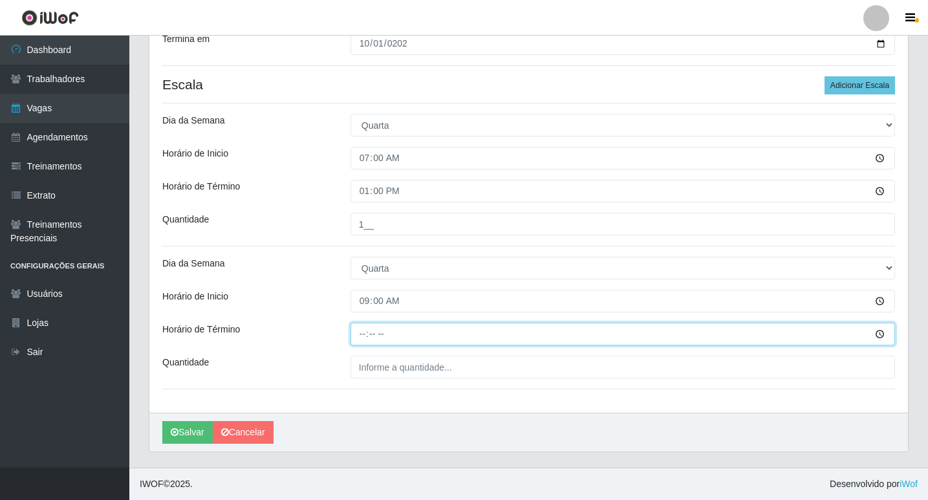
type input "15:00"
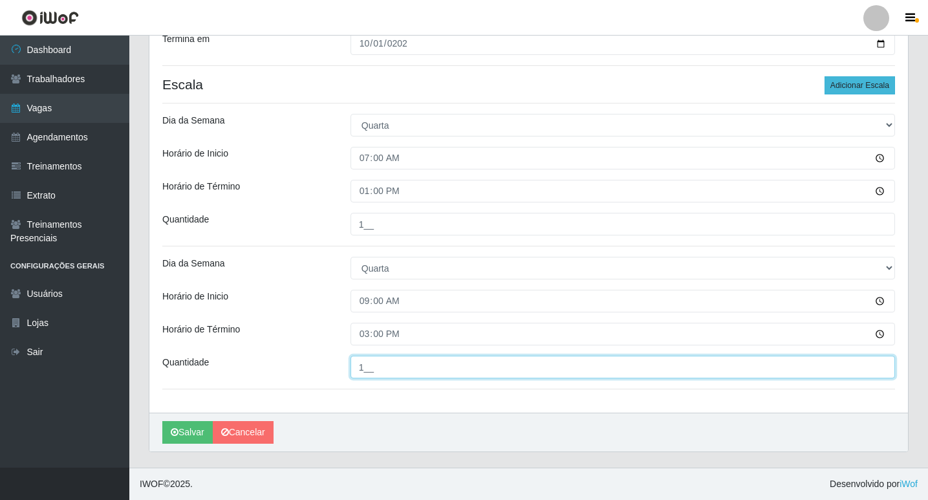
type input "1__"
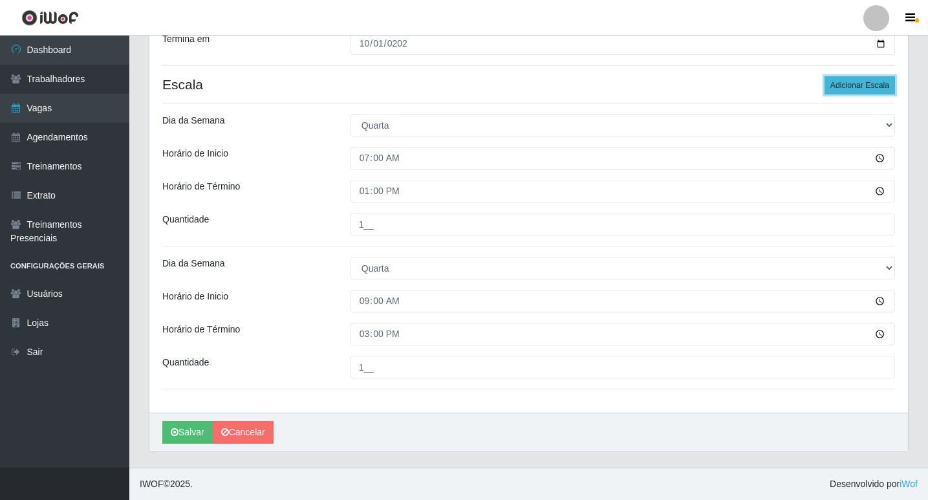
click at [847, 85] on button "Adicionar Escala" at bounding box center [860, 85] width 71 height 18
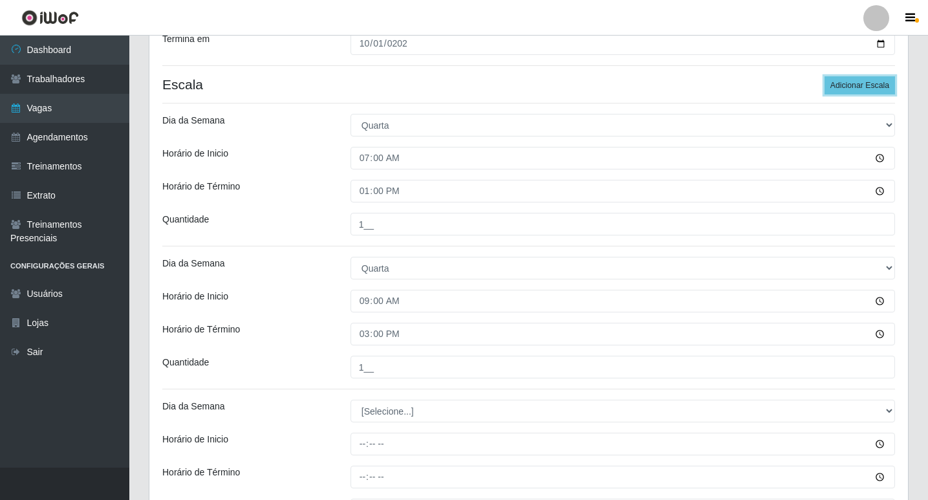
scroll to position [369, 0]
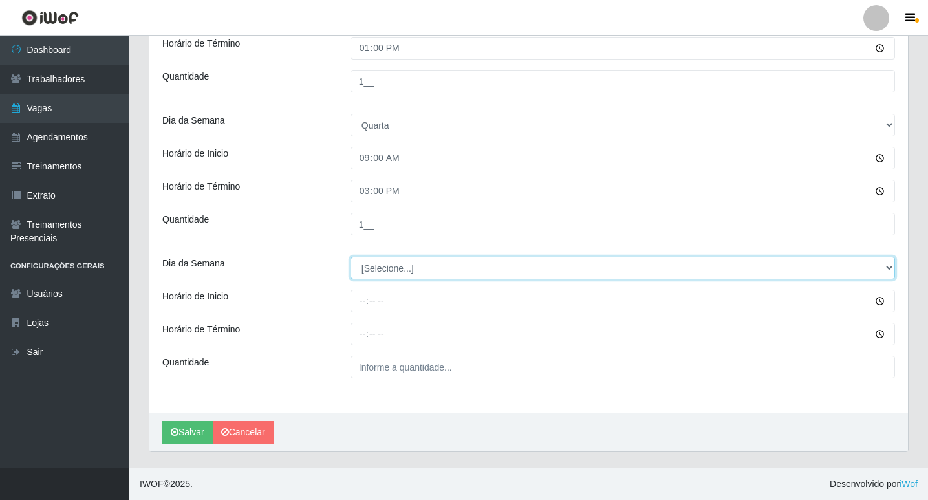
click at [398, 271] on select "[Selecione...] Segunda Terça Quarta Quinta Sexta Sábado Domingo" at bounding box center [623, 268] width 545 height 23
select select "3"
click at [351, 257] on select "[Selecione...] Segunda Terça Quarta Quinta Sexta Sábado Domingo" at bounding box center [623, 268] width 545 height 23
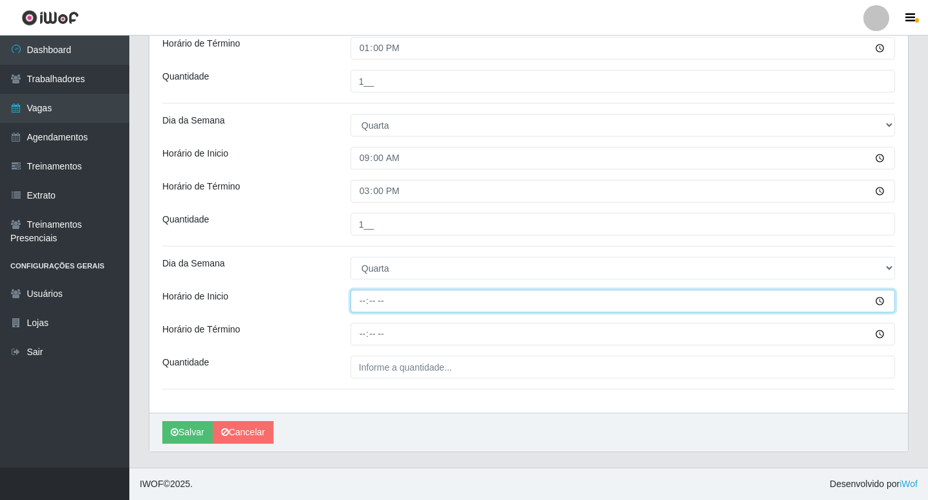
click at [356, 301] on input "Horário de Inicio" at bounding box center [623, 301] width 545 height 23
type input "16:00"
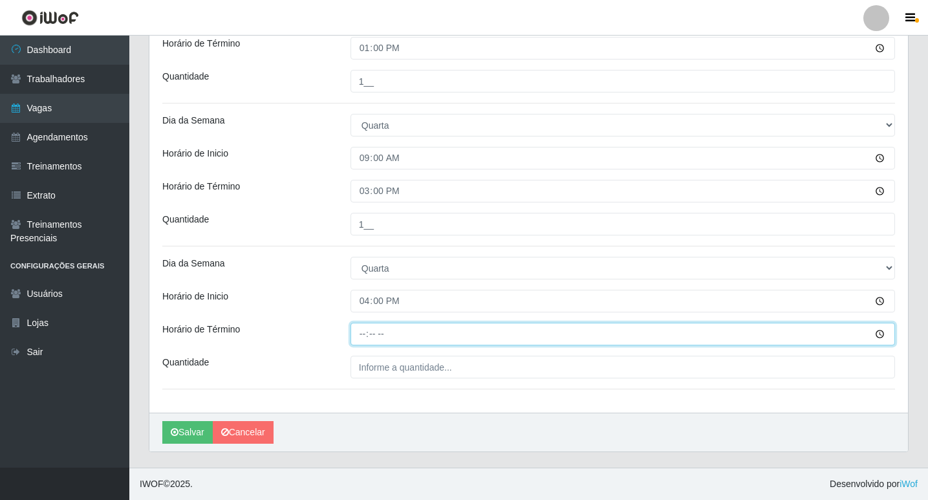
type input "22:00"
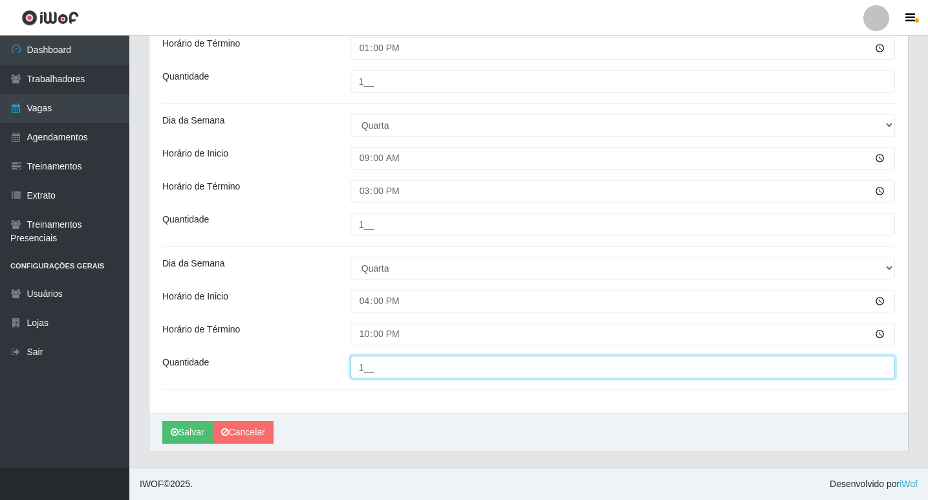
type input "1__"
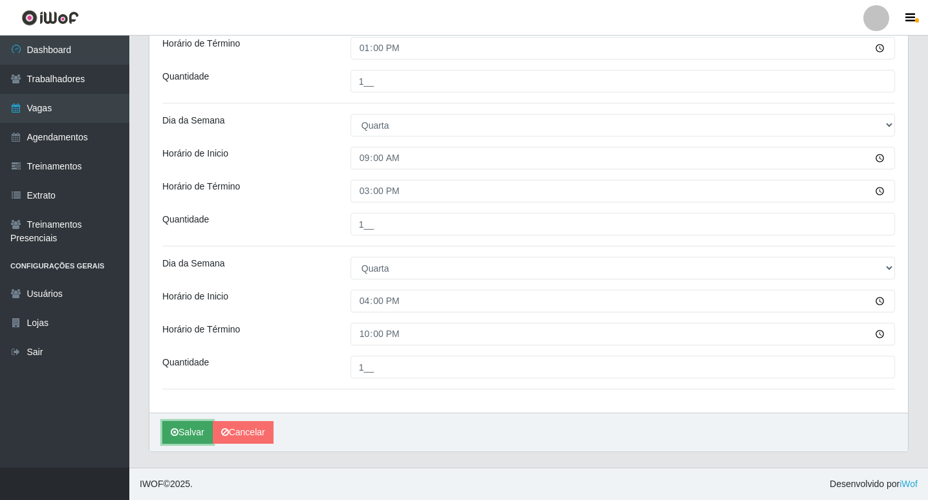
click at [184, 432] on button "Salvar" at bounding box center [187, 432] width 50 height 23
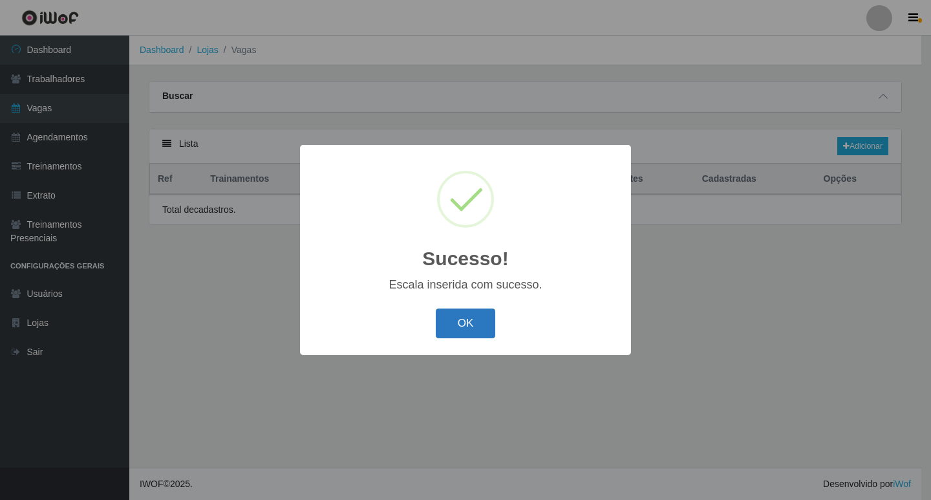
click at [479, 321] on button "OK" at bounding box center [466, 324] width 60 height 30
